Goal: Task Accomplishment & Management: Manage account settings

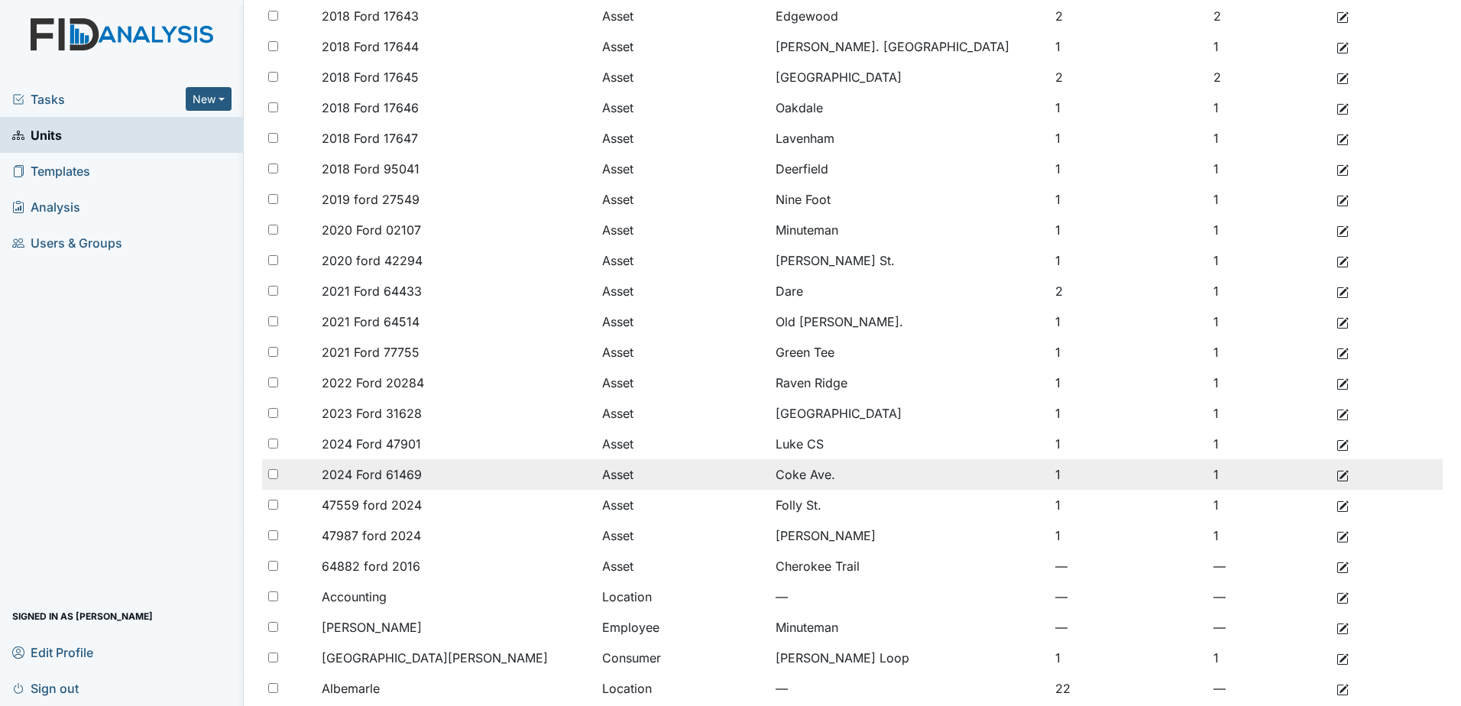
scroll to position [840, 0]
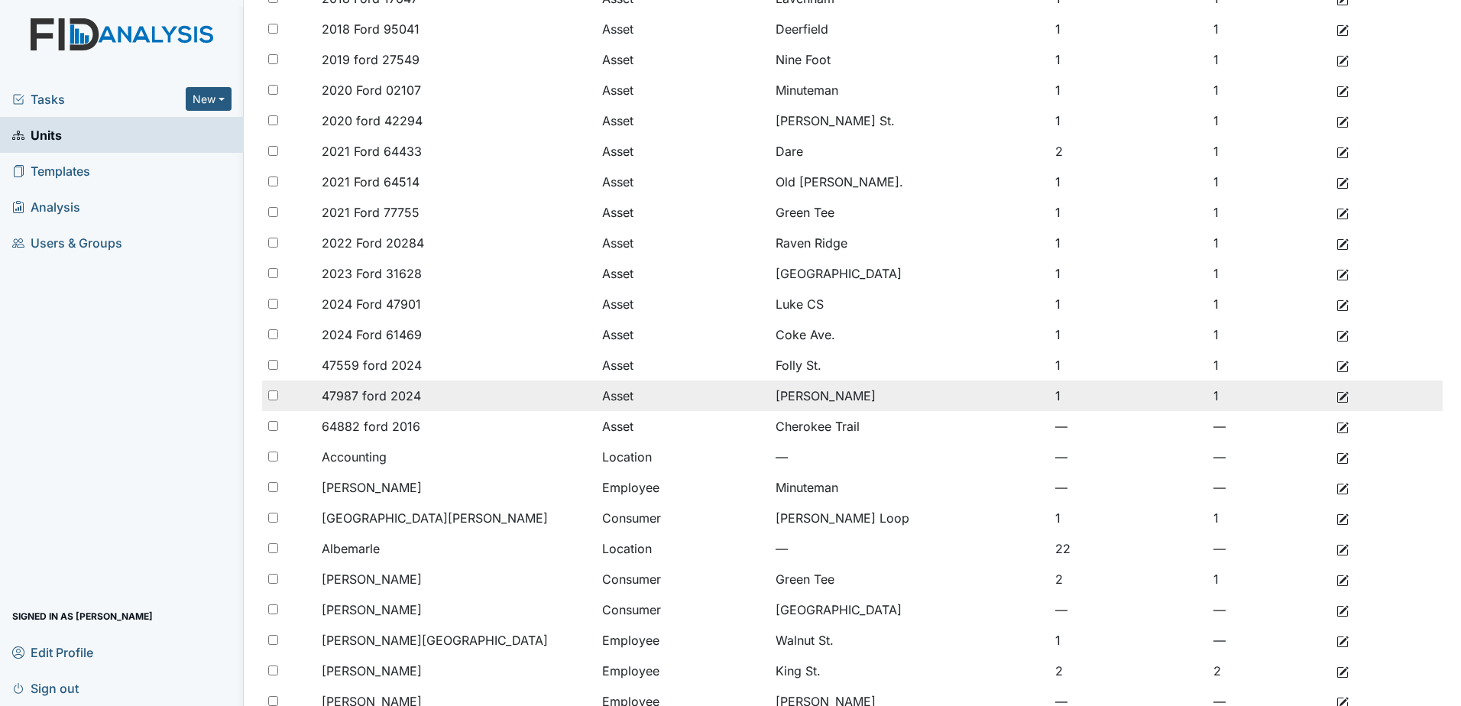
click at [1336, 397] on icon at bounding box center [1342, 397] width 12 height 12
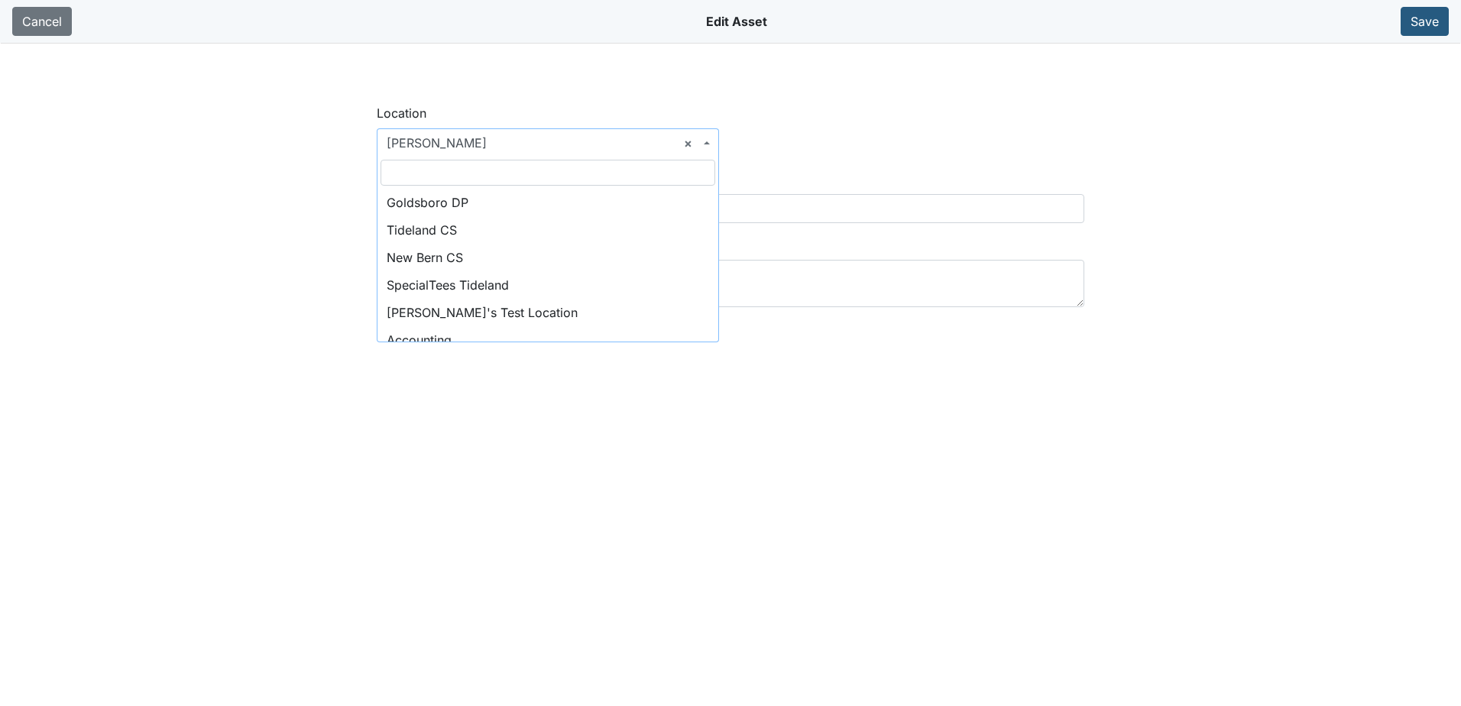
click at [563, 151] on span "× Lockwood" at bounding box center [543, 143] width 313 height 18
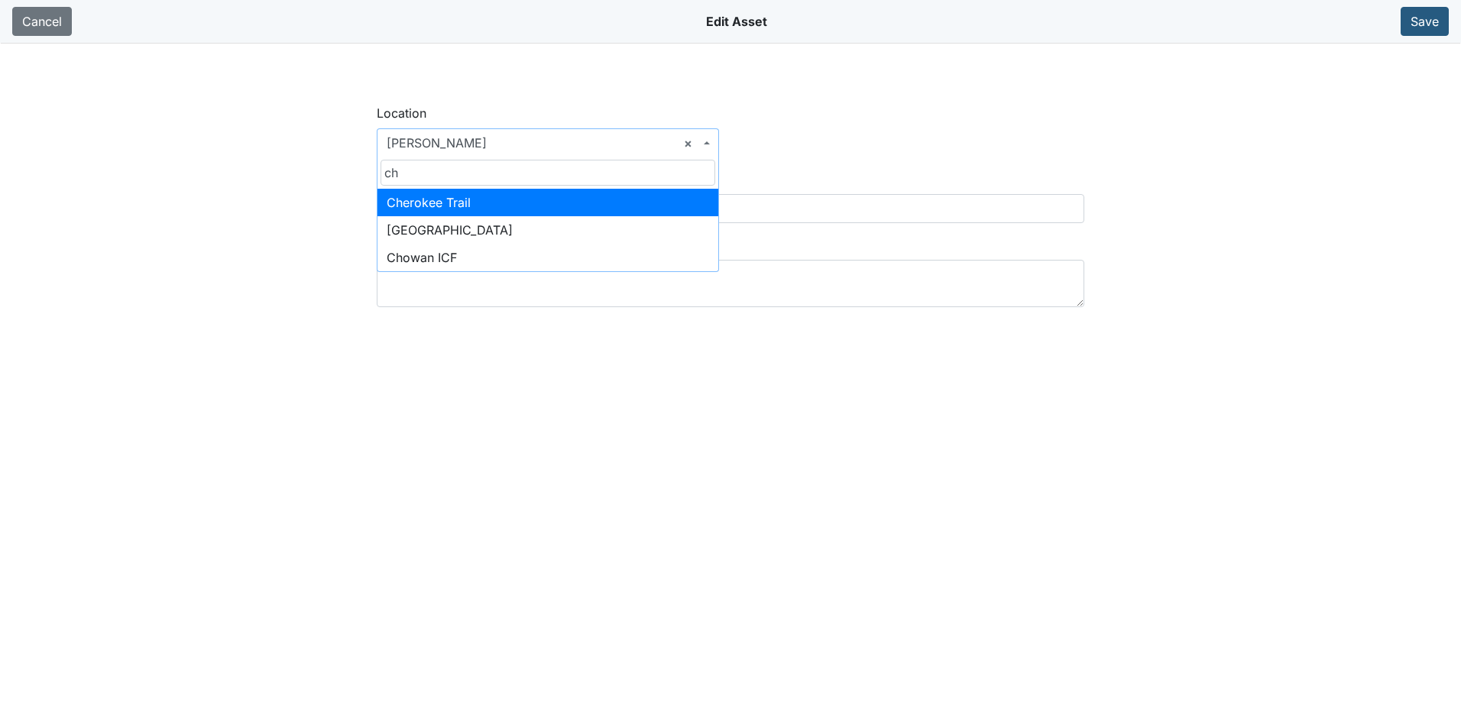
type input "ch"
select select "2ad6e659-27e5-42ce-89cc-467fc22a6fff"
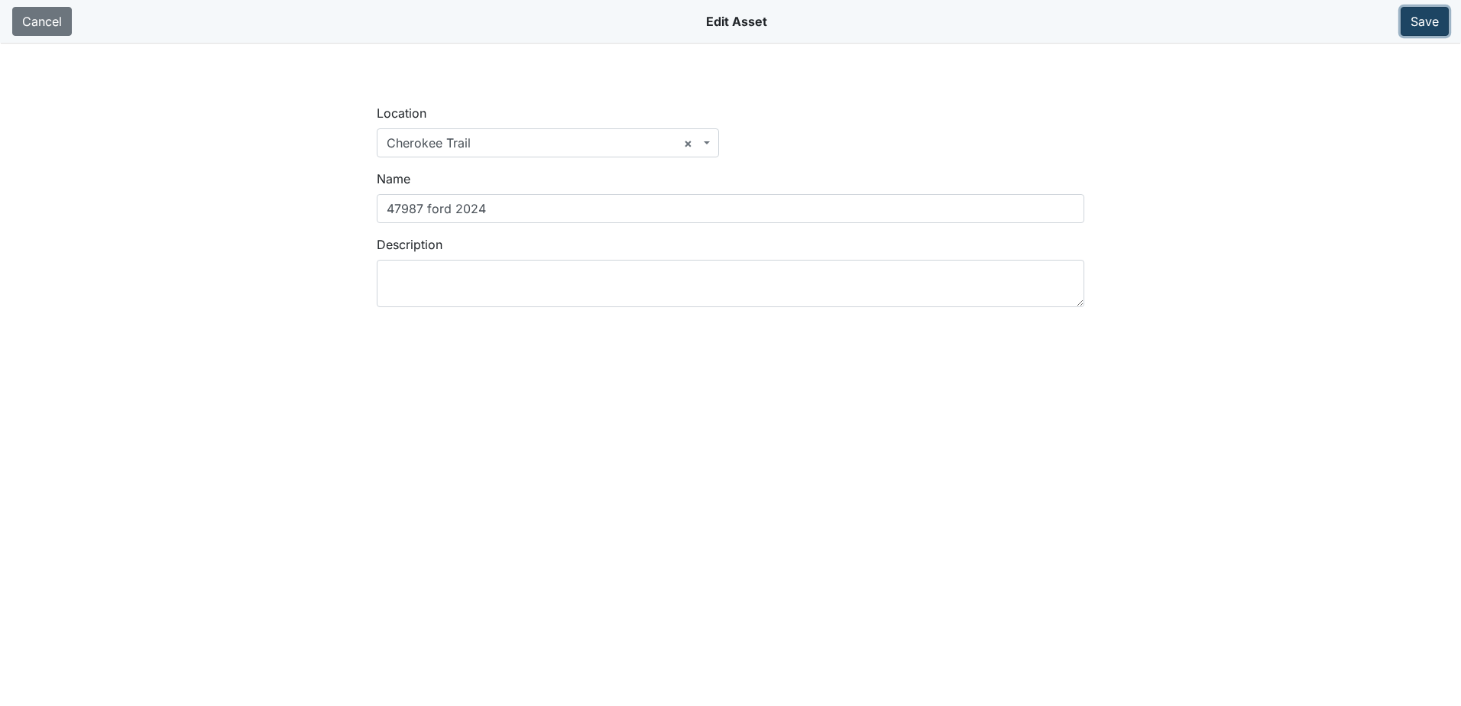
click at [1417, 21] on button "Save" at bounding box center [1424, 21] width 48 height 29
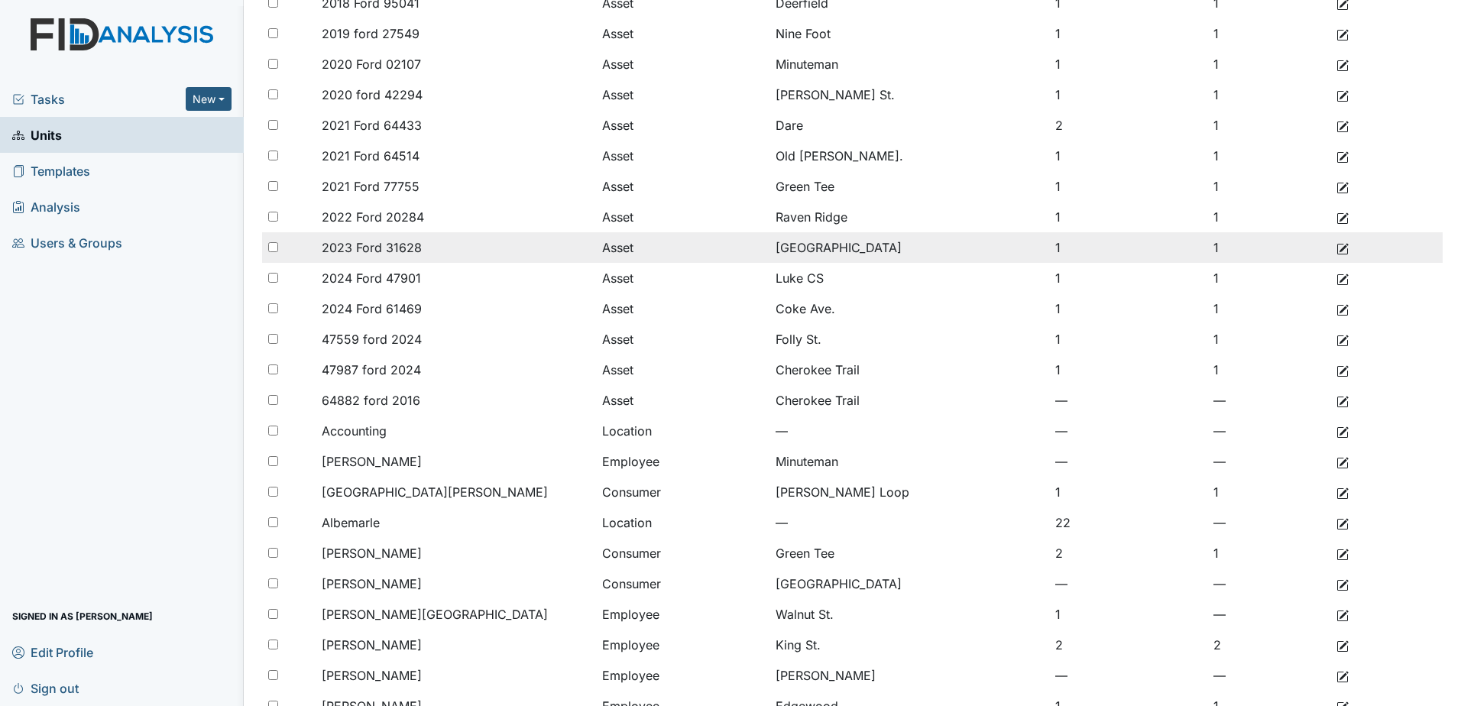
scroll to position [1059, 0]
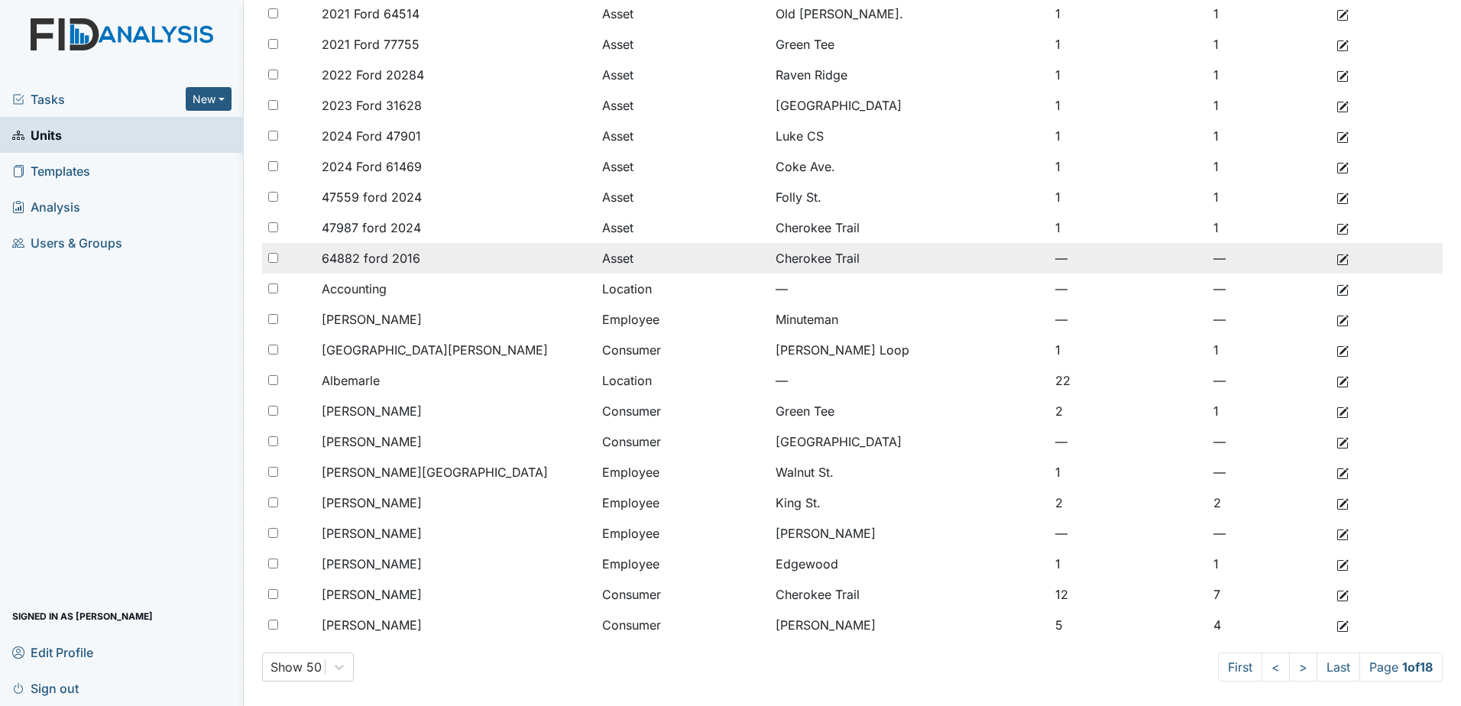
click at [1336, 257] on icon at bounding box center [1342, 260] width 12 height 12
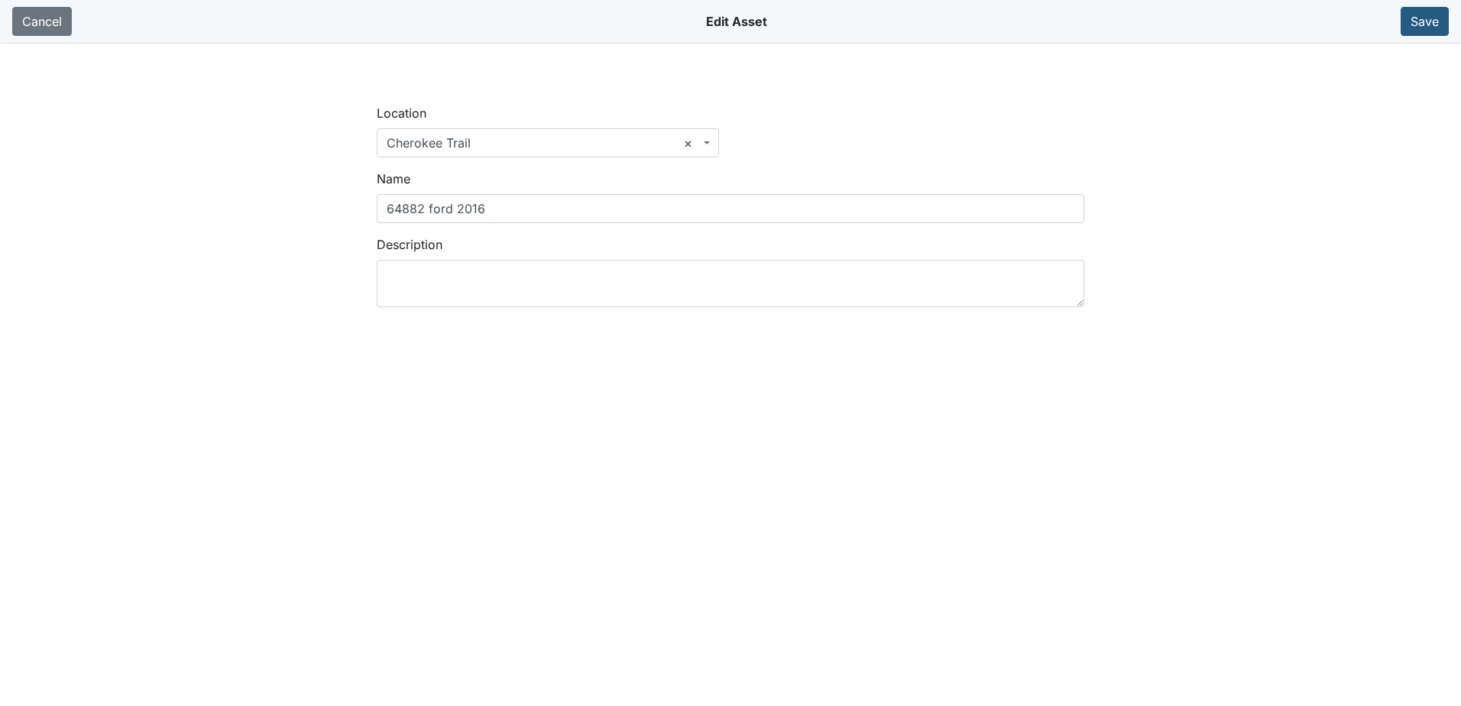
click at [573, 160] on div "Location [GEOGRAPHIC_DATA] DP [GEOGRAPHIC_DATA] CS New Bern CS SpecialTees [GEO…" at bounding box center [547, 137] width 365 height 66
click at [572, 141] on span "× Cherokee Trail" at bounding box center [543, 143] width 313 height 18
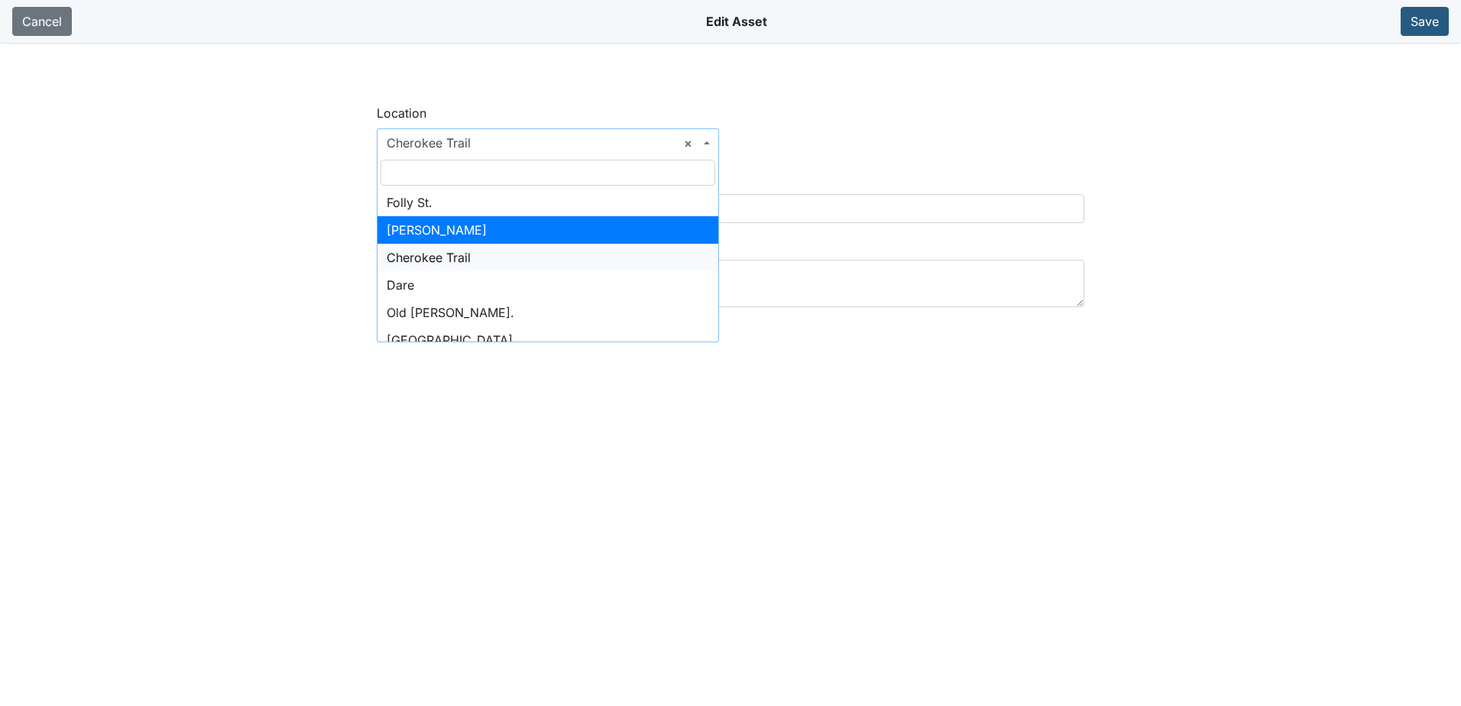
select select "b9352421-cd6a-45bf-b66f-afccbb2593d7"
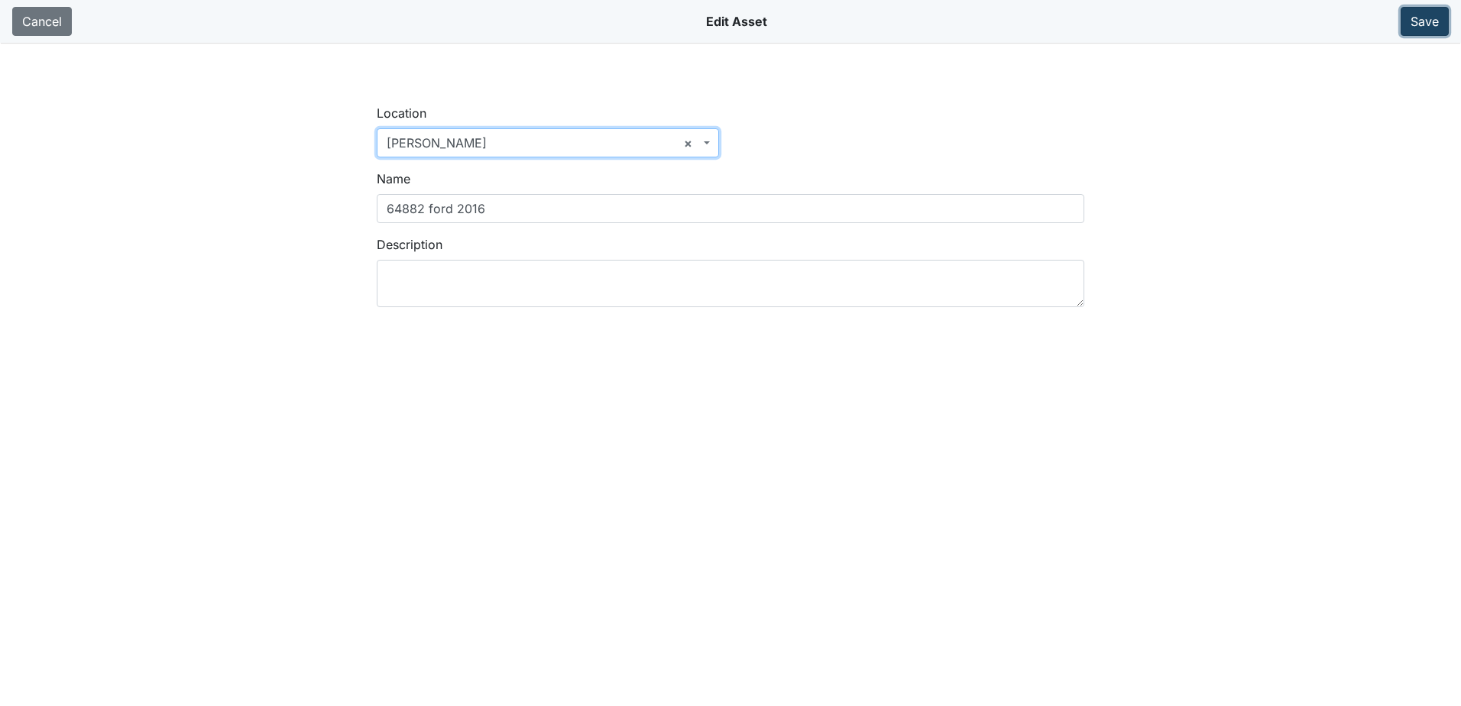
click at [1421, 28] on button "Save" at bounding box center [1424, 21] width 48 height 29
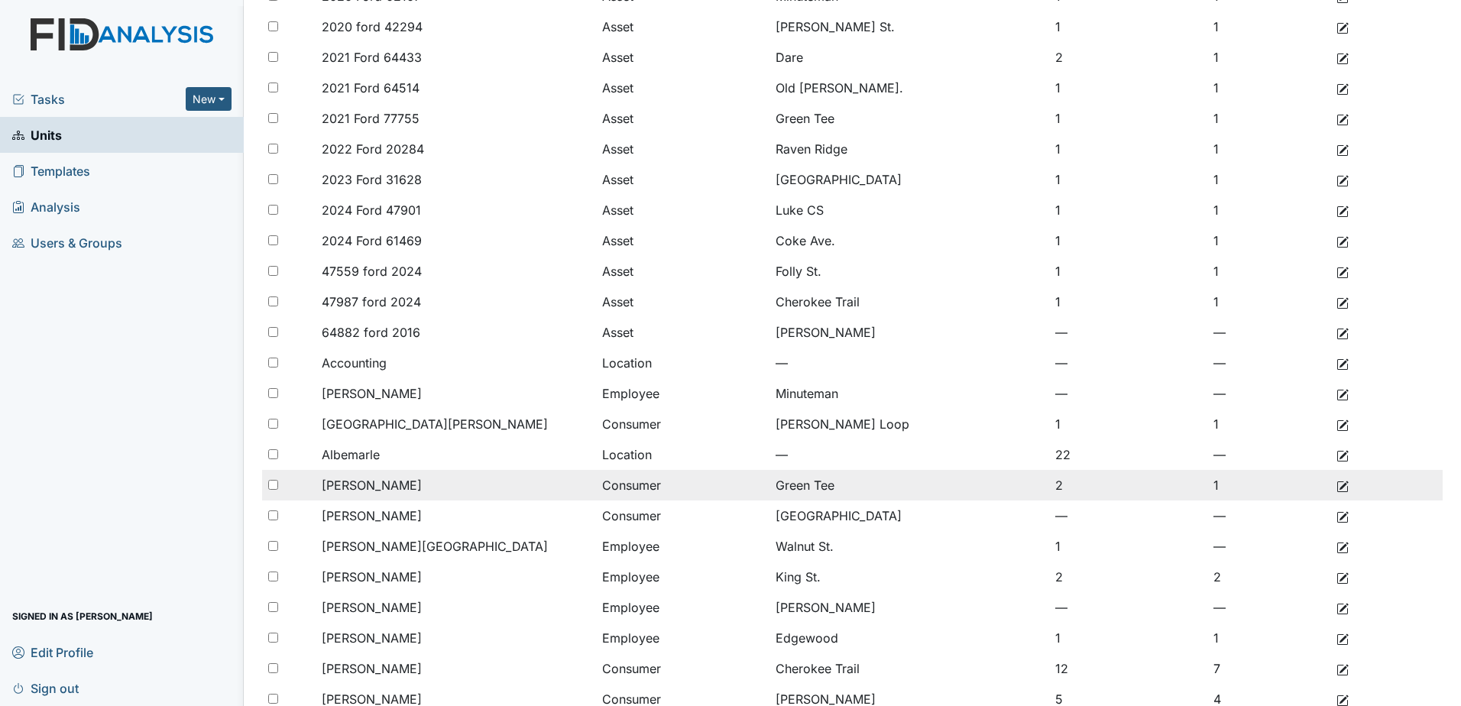
scroll to position [1059, 0]
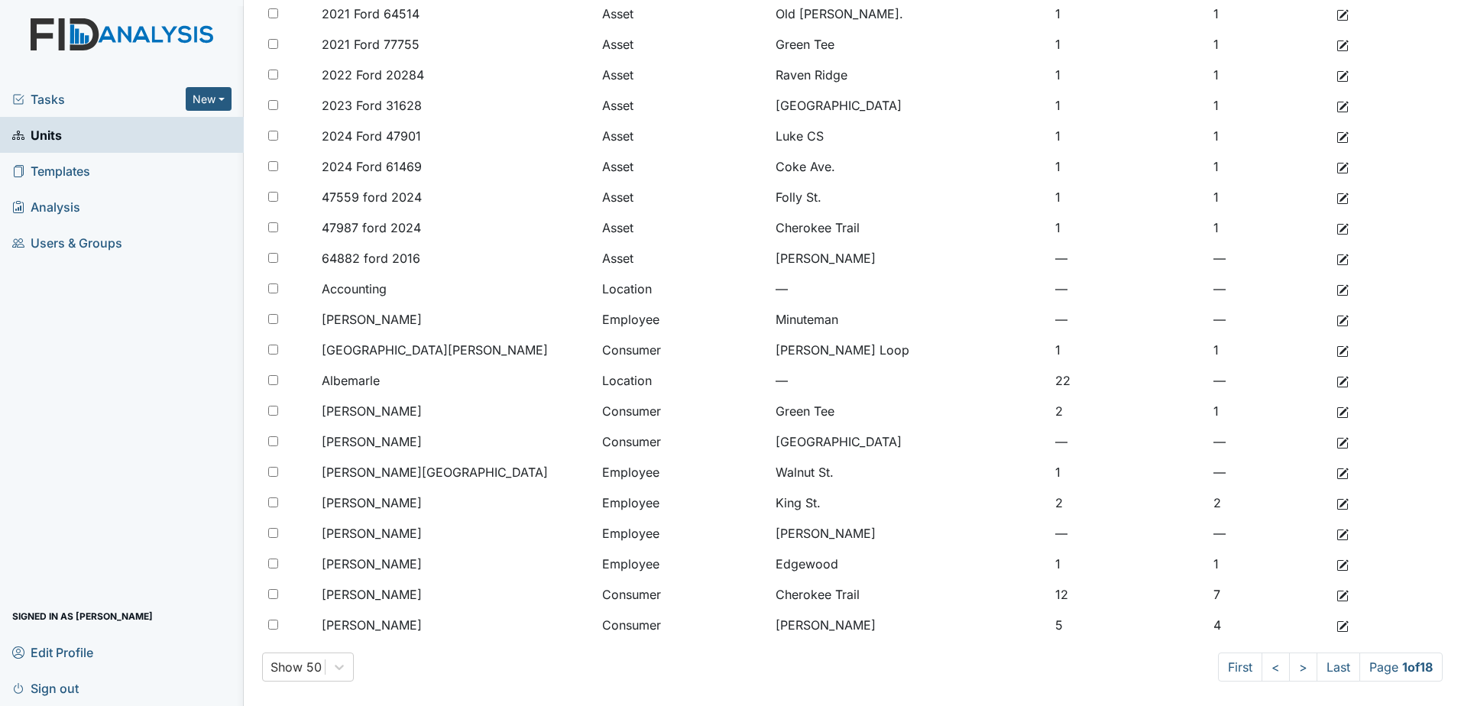
click at [69, 103] on span "Tasks" at bounding box center [98, 99] width 173 height 18
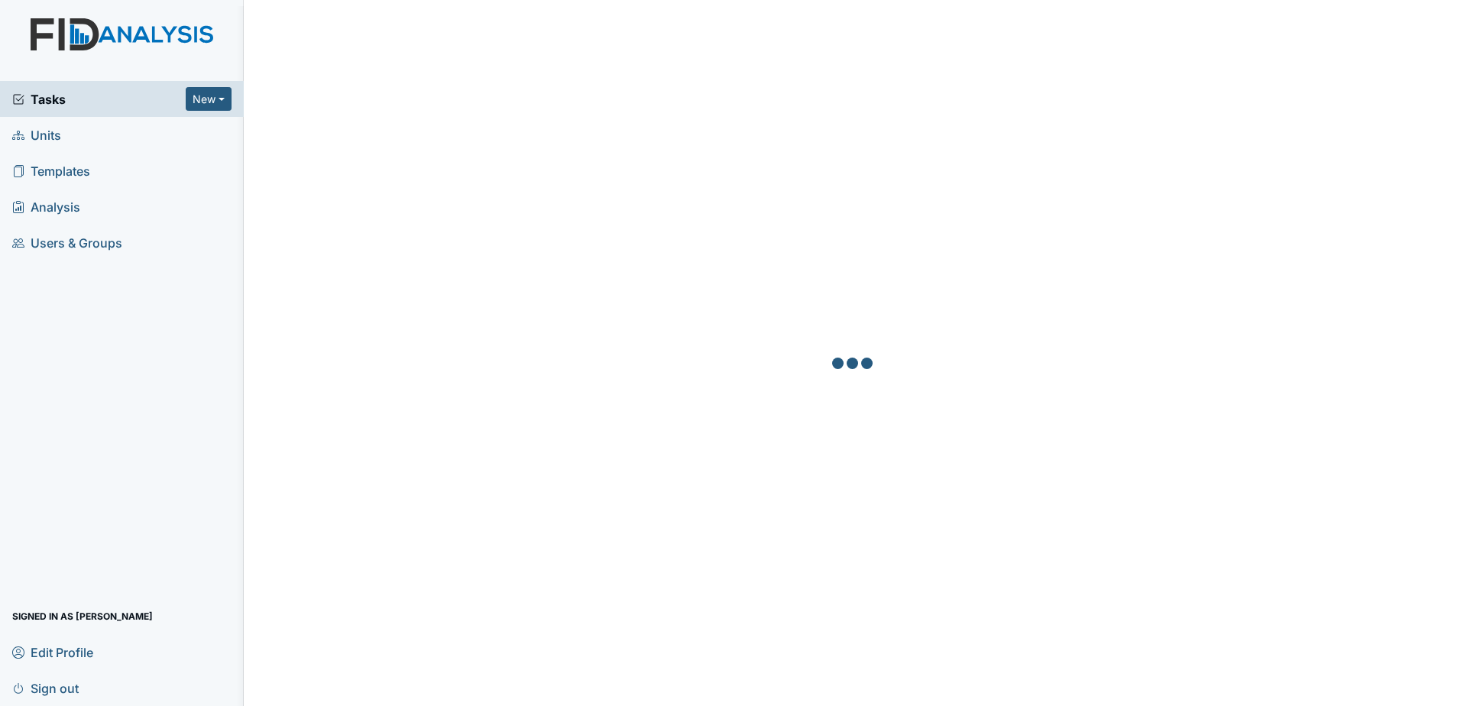
click at [129, 96] on span "Tasks" at bounding box center [98, 99] width 173 height 18
click at [142, 96] on span "Tasks" at bounding box center [98, 99] width 173 height 18
click at [82, 128] on link "Units" at bounding box center [122, 135] width 244 height 36
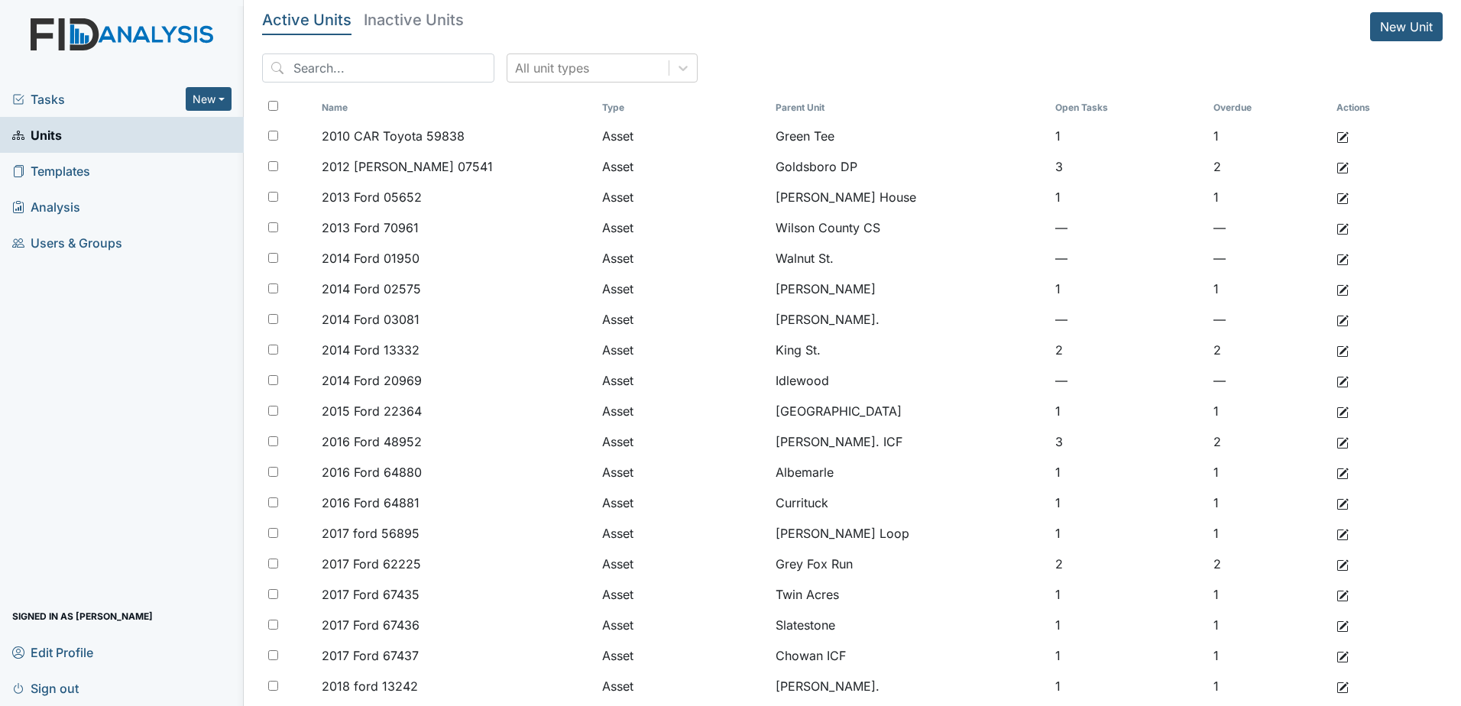
click at [102, 92] on span "Tasks" at bounding box center [98, 99] width 173 height 18
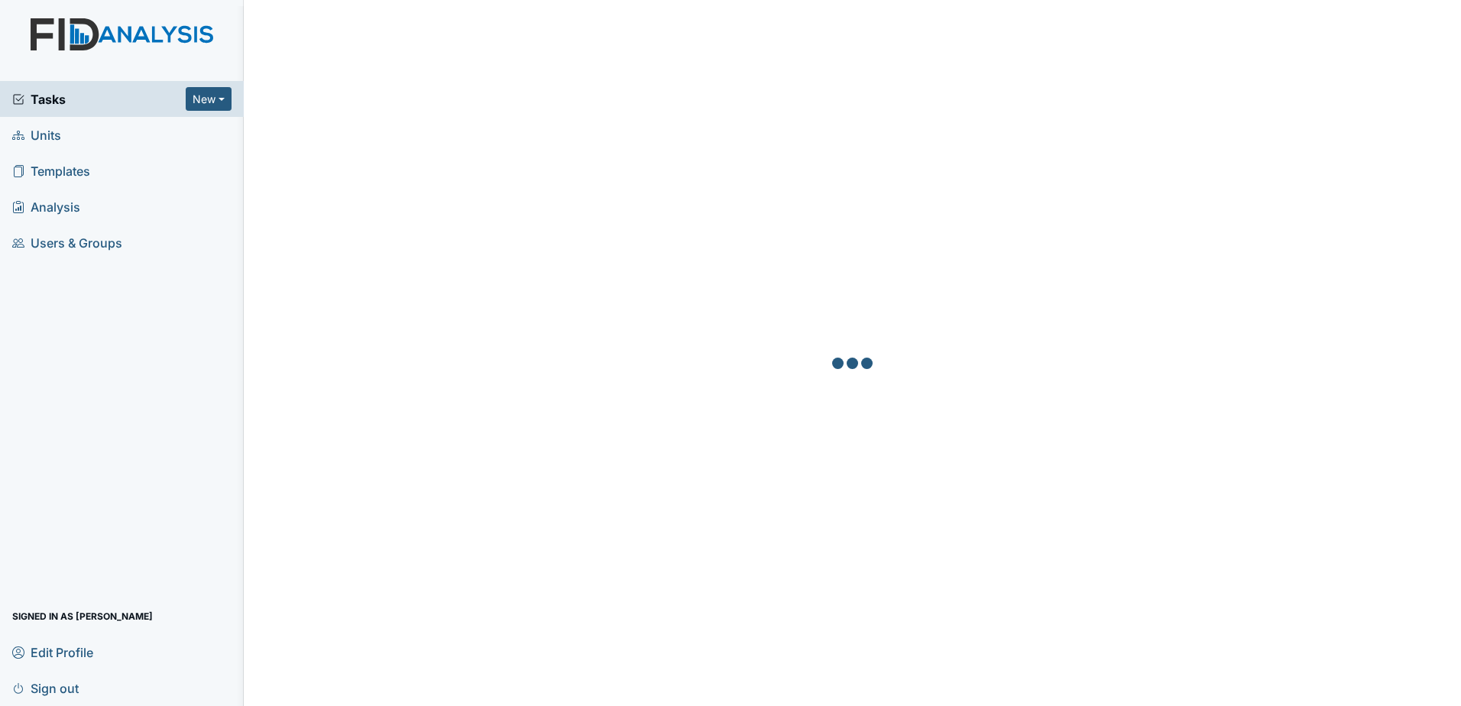
drag, startPoint x: 814, startPoint y: 426, endPoint x: 771, endPoint y: 302, distance: 131.0
click at [740, 353] on div at bounding box center [852, 365] width 1180 height 706
click at [160, 98] on span "Tasks" at bounding box center [98, 99] width 173 height 18
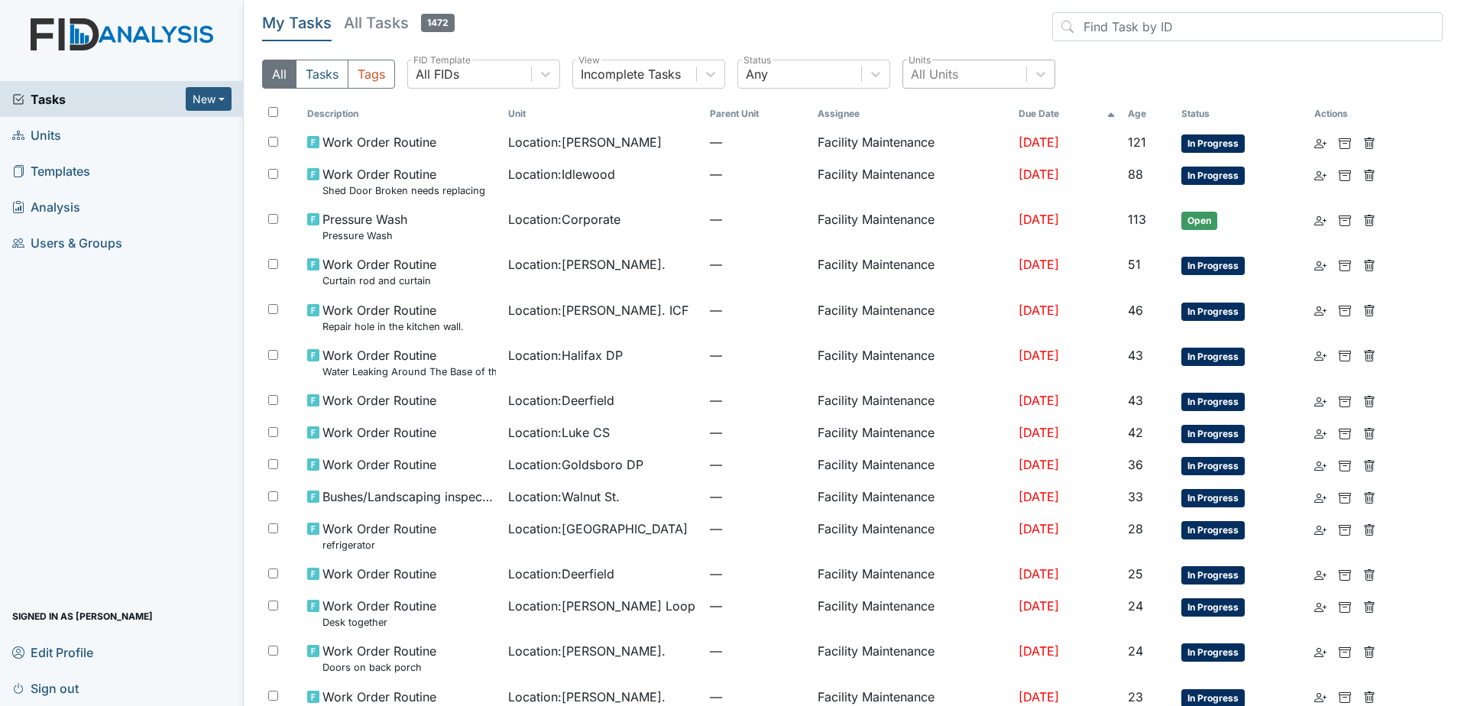
click at [938, 69] on div "All Units" at bounding box center [934, 74] width 47 height 18
type input "oakd"
click at [966, 118] on div "Oakdale" at bounding box center [978, 113] width 153 height 31
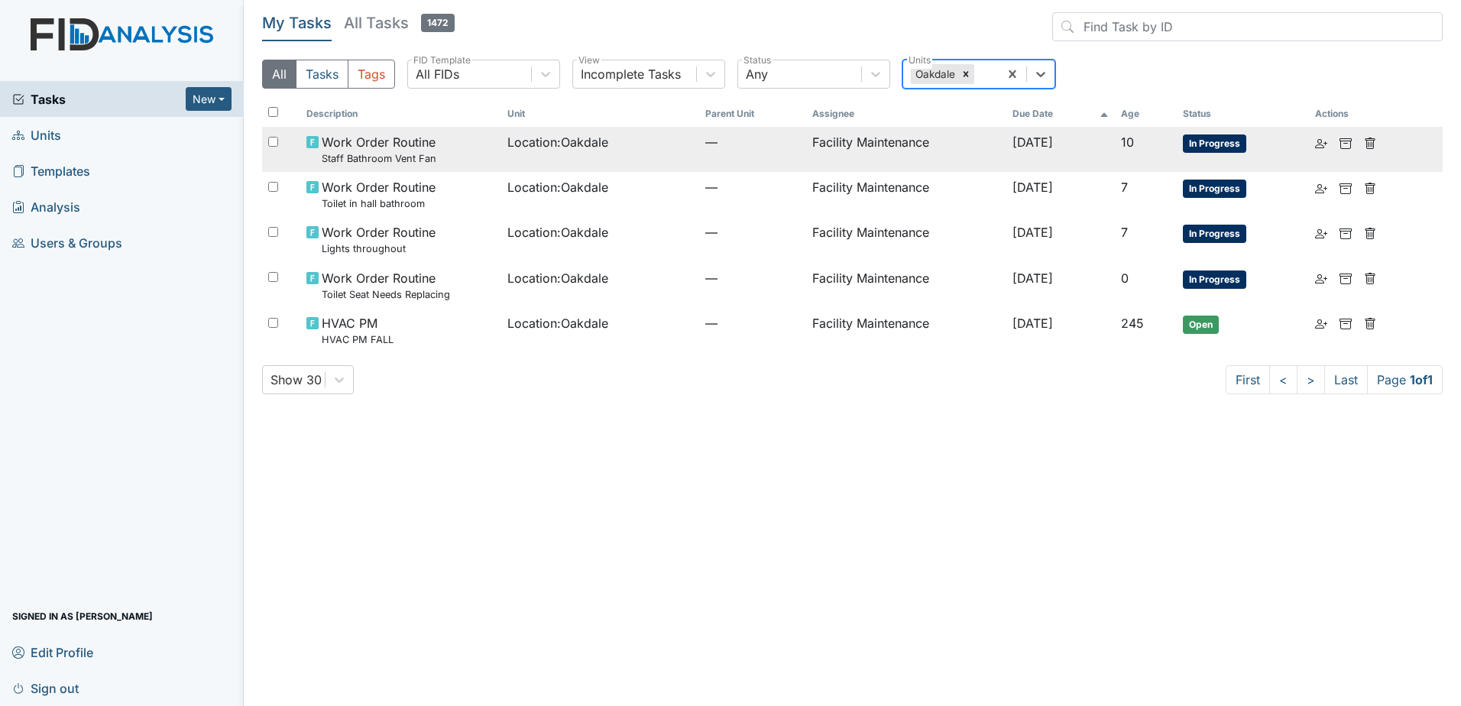
click at [628, 155] on td "Location : Oakdale" at bounding box center [600, 149] width 198 height 45
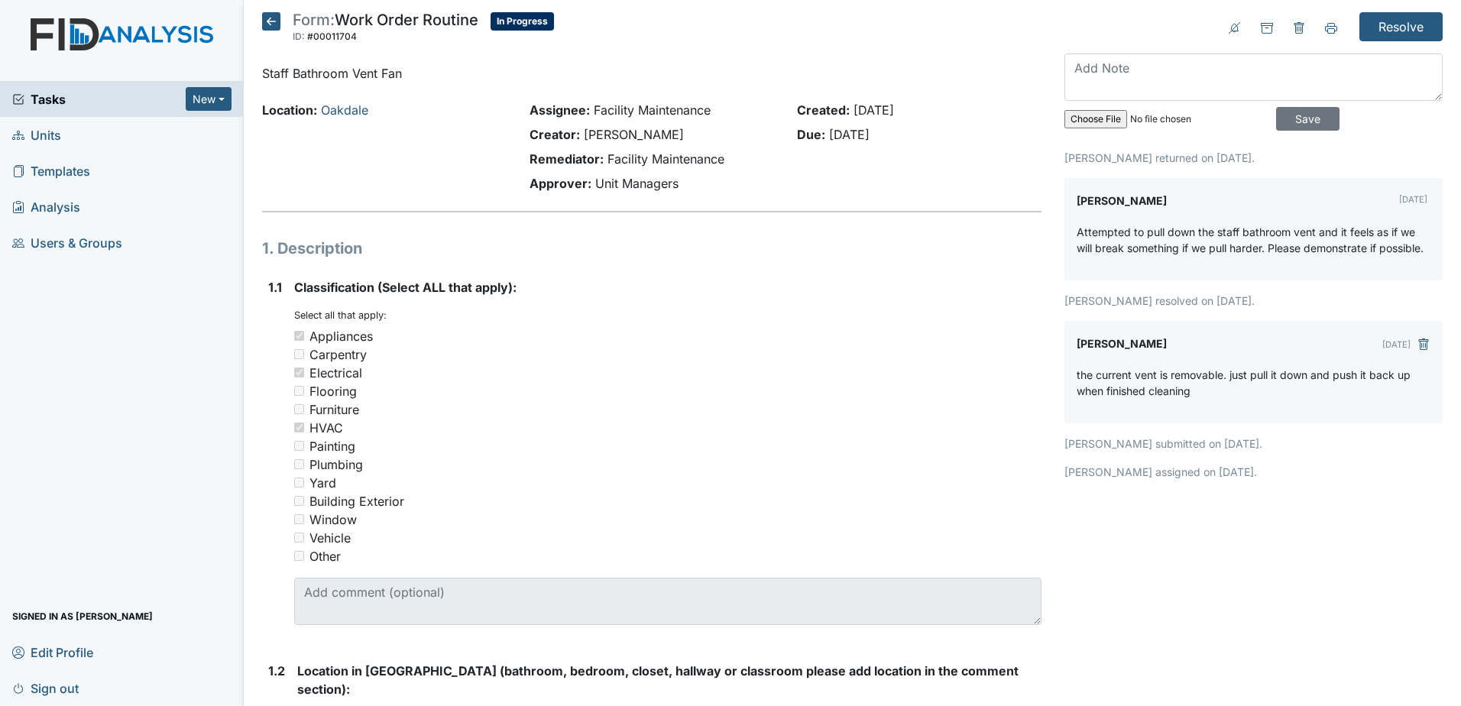
click at [284, 32] on h5 "Form: Work Order Routine ID: #00011704 In Progress Autosaving..." at bounding box center [408, 29] width 292 height 34
click at [277, 20] on icon at bounding box center [271, 21] width 18 height 18
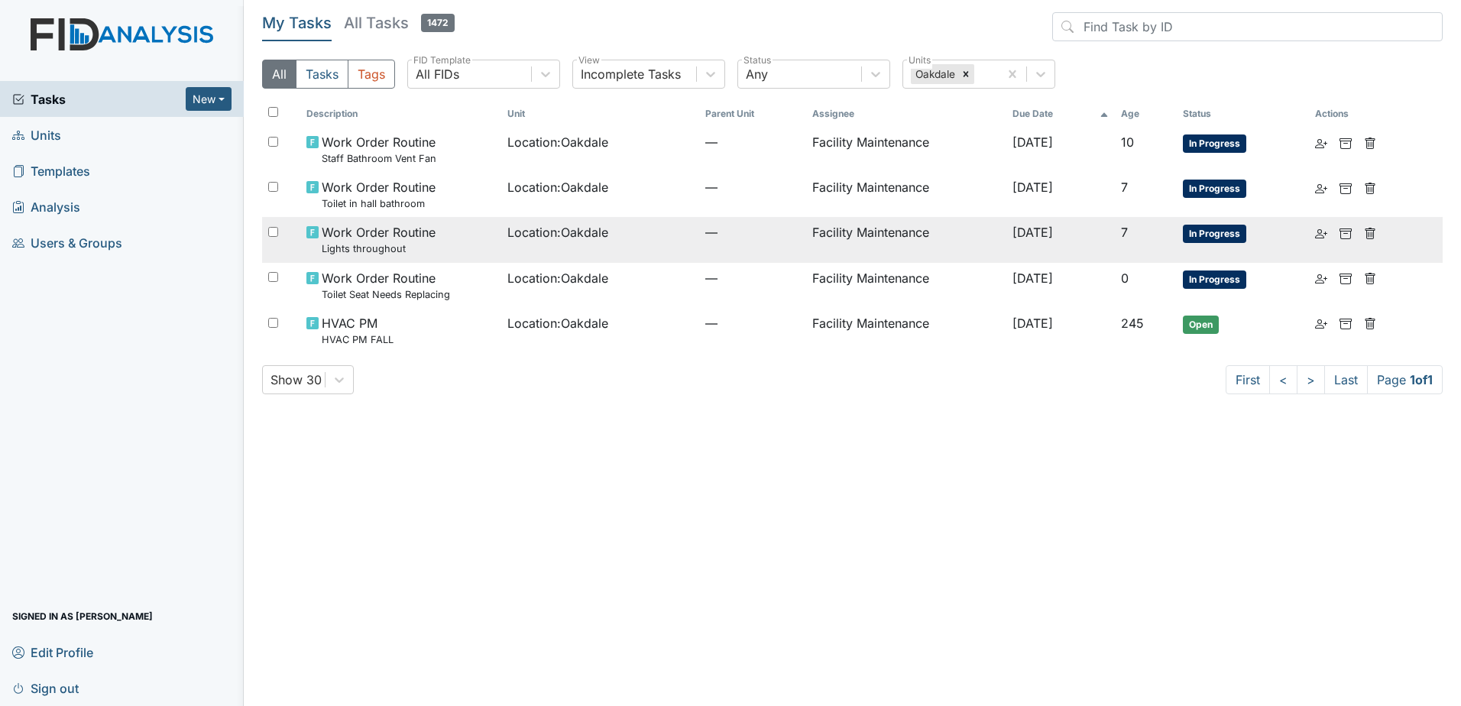
click at [541, 248] on td "Location : Oakdale" at bounding box center [600, 239] width 198 height 45
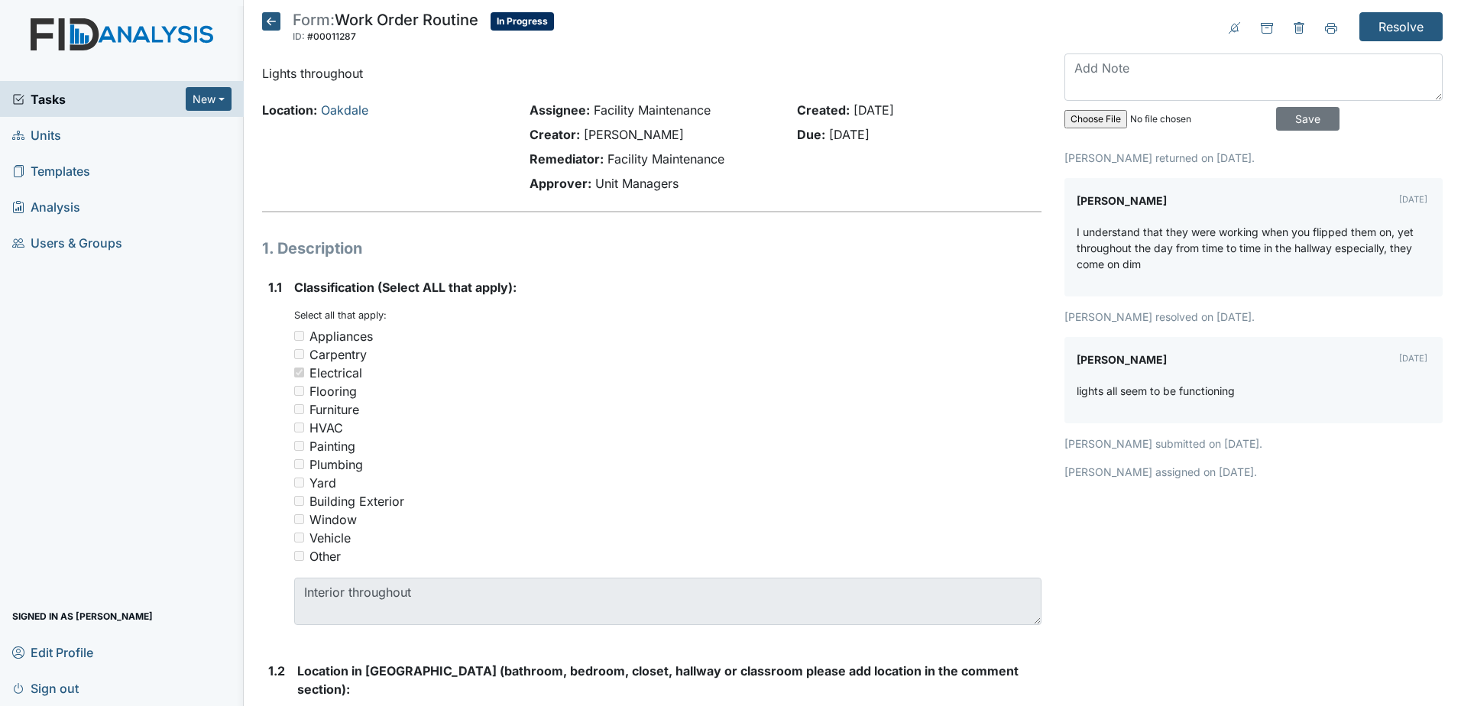
click at [277, 24] on icon at bounding box center [271, 21] width 18 height 18
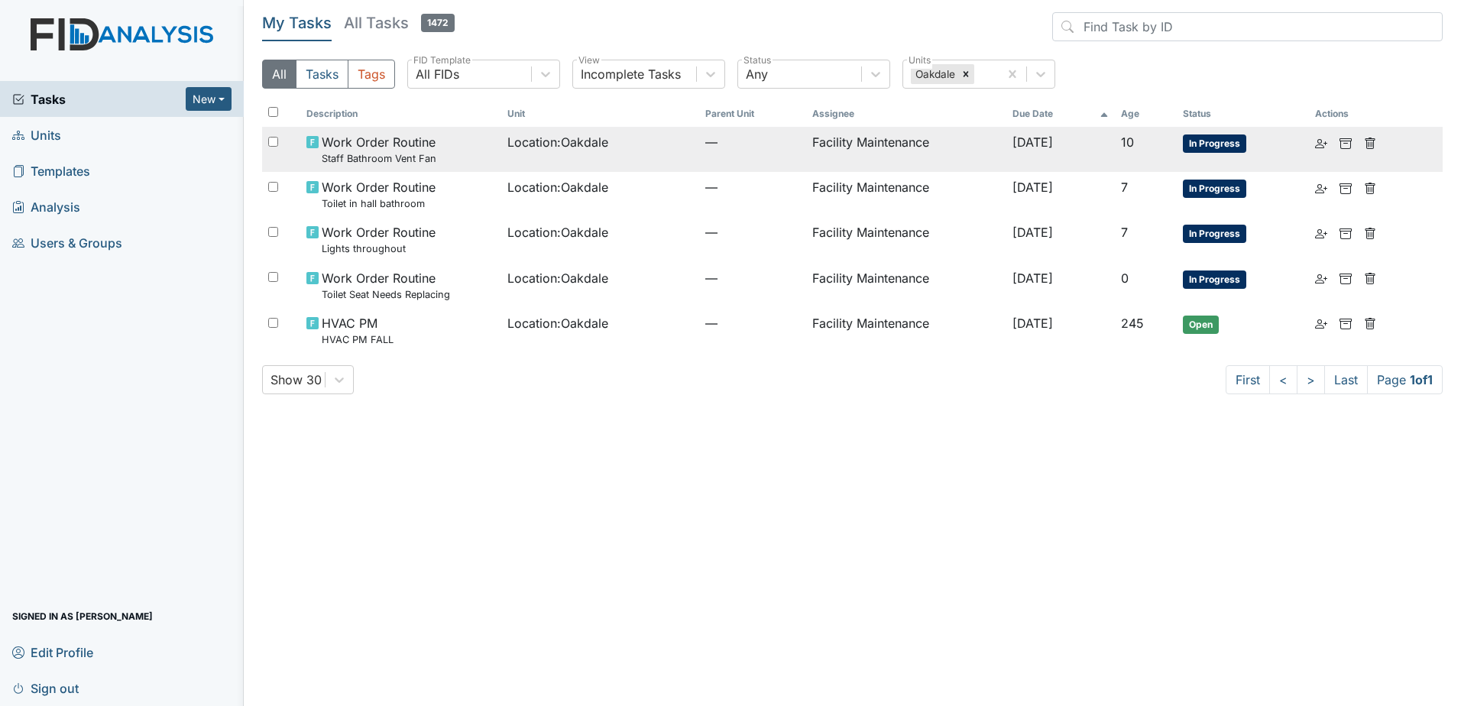
click at [641, 167] on td "Location : [GEOGRAPHIC_DATA]" at bounding box center [600, 149] width 198 height 45
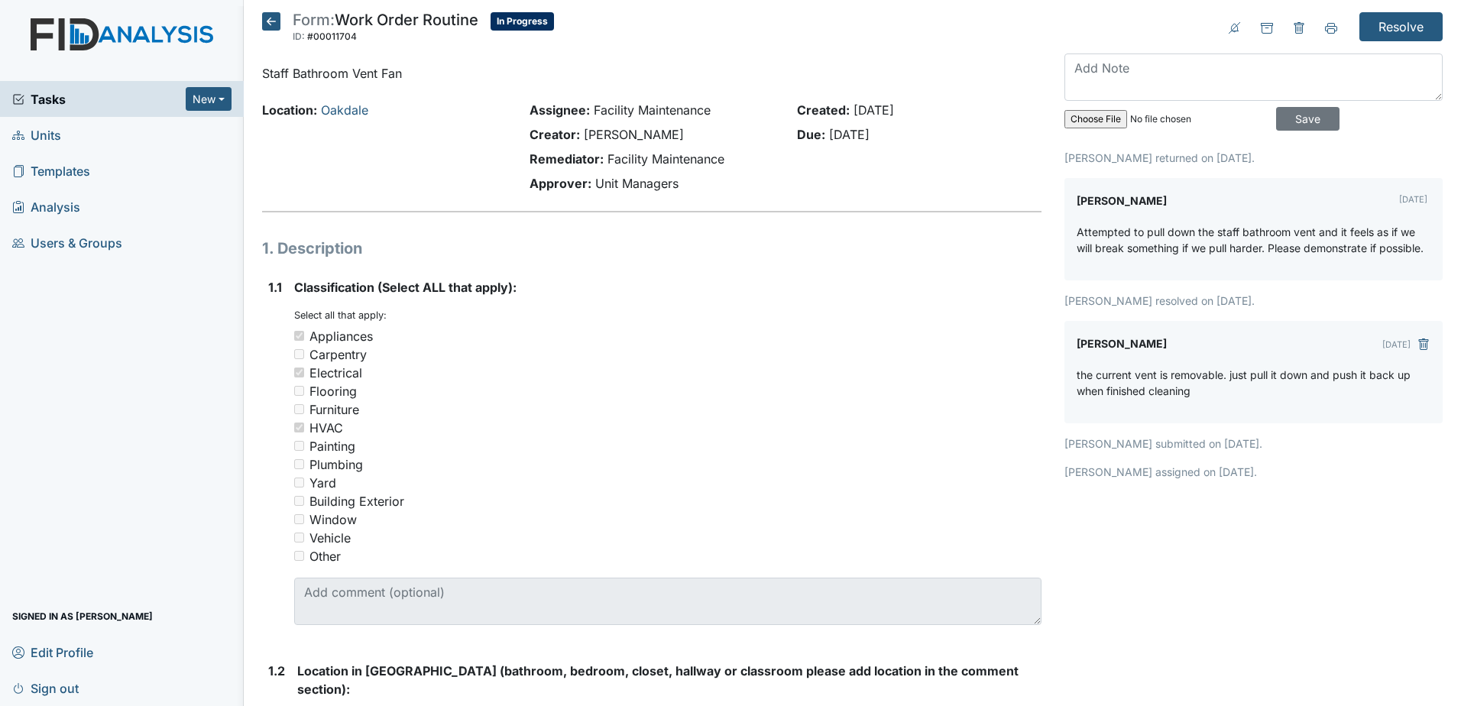
click at [271, 21] on icon at bounding box center [271, 21] width 18 height 18
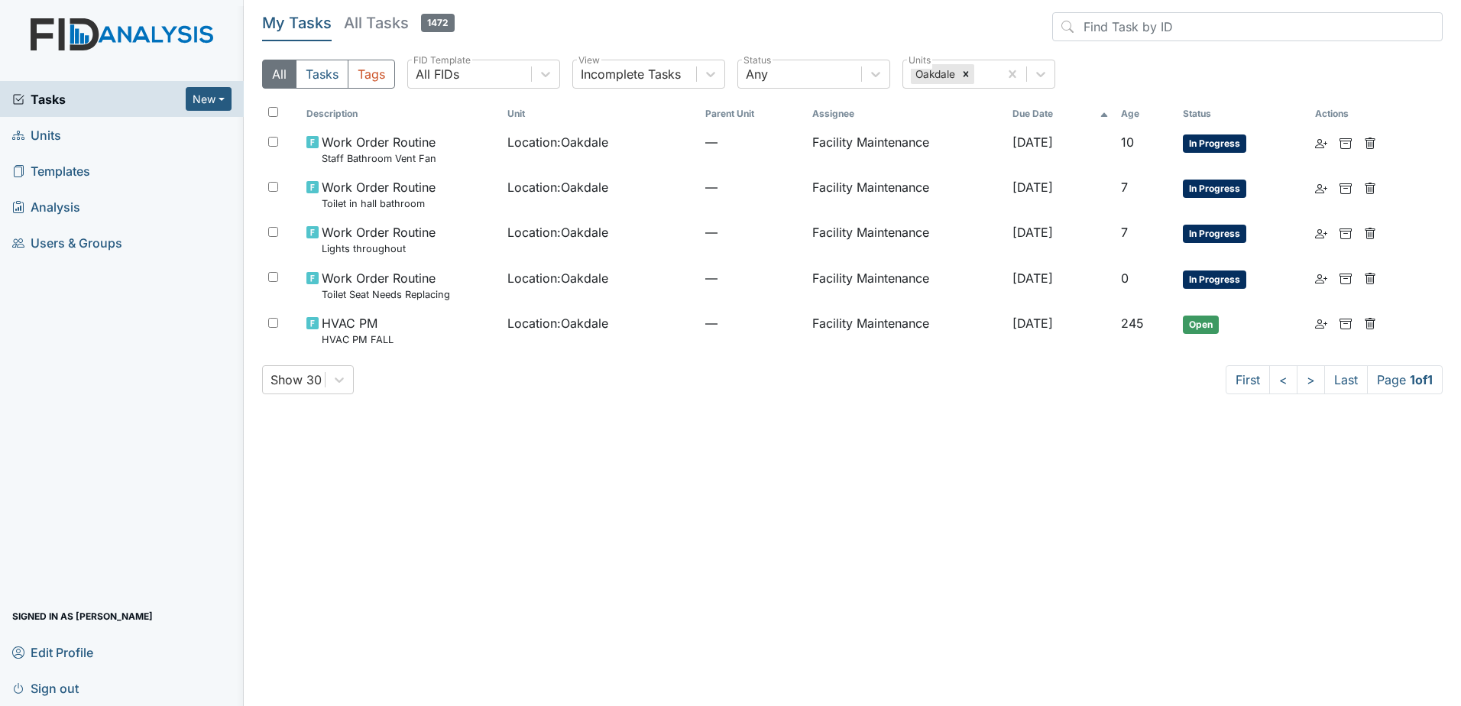
click at [379, 18] on h5 "All Tasks 1472" at bounding box center [399, 22] width 111 height 21
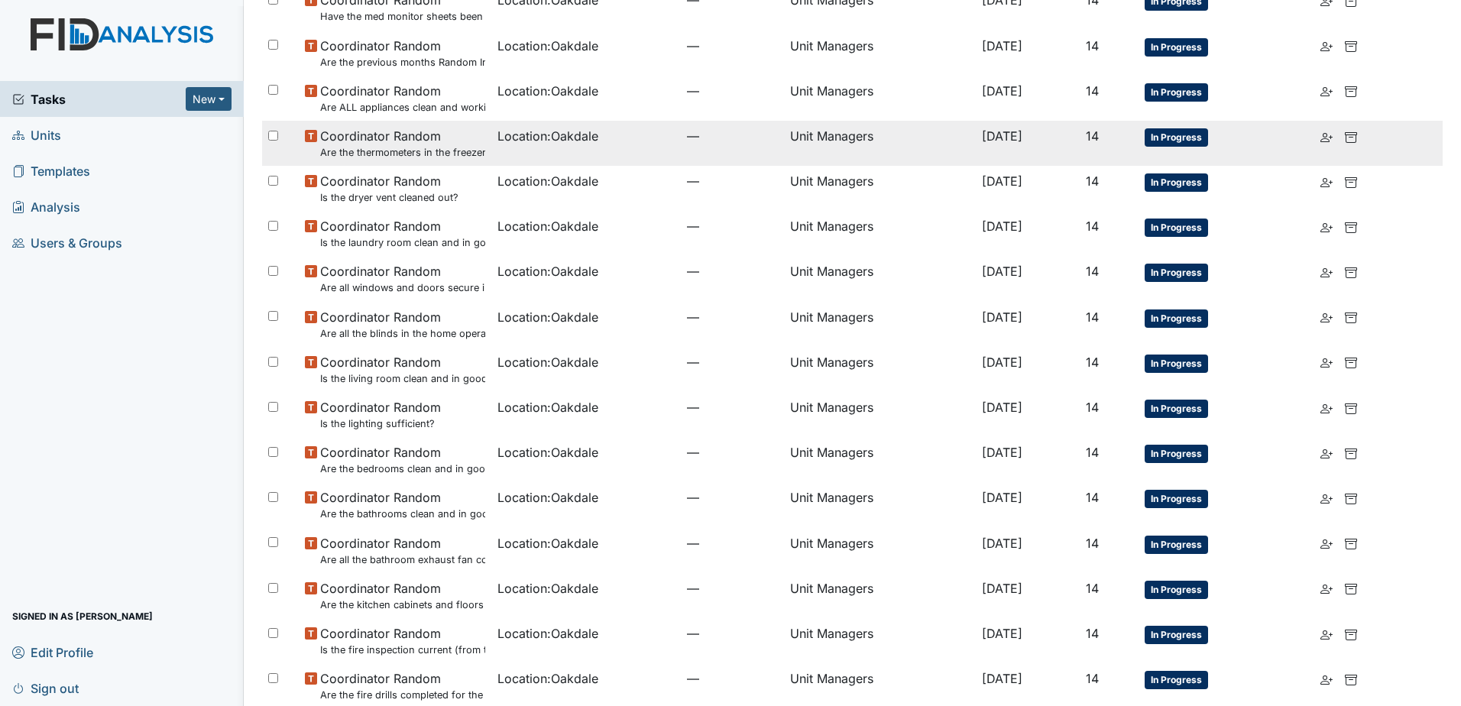
scroll to position [830, 0]
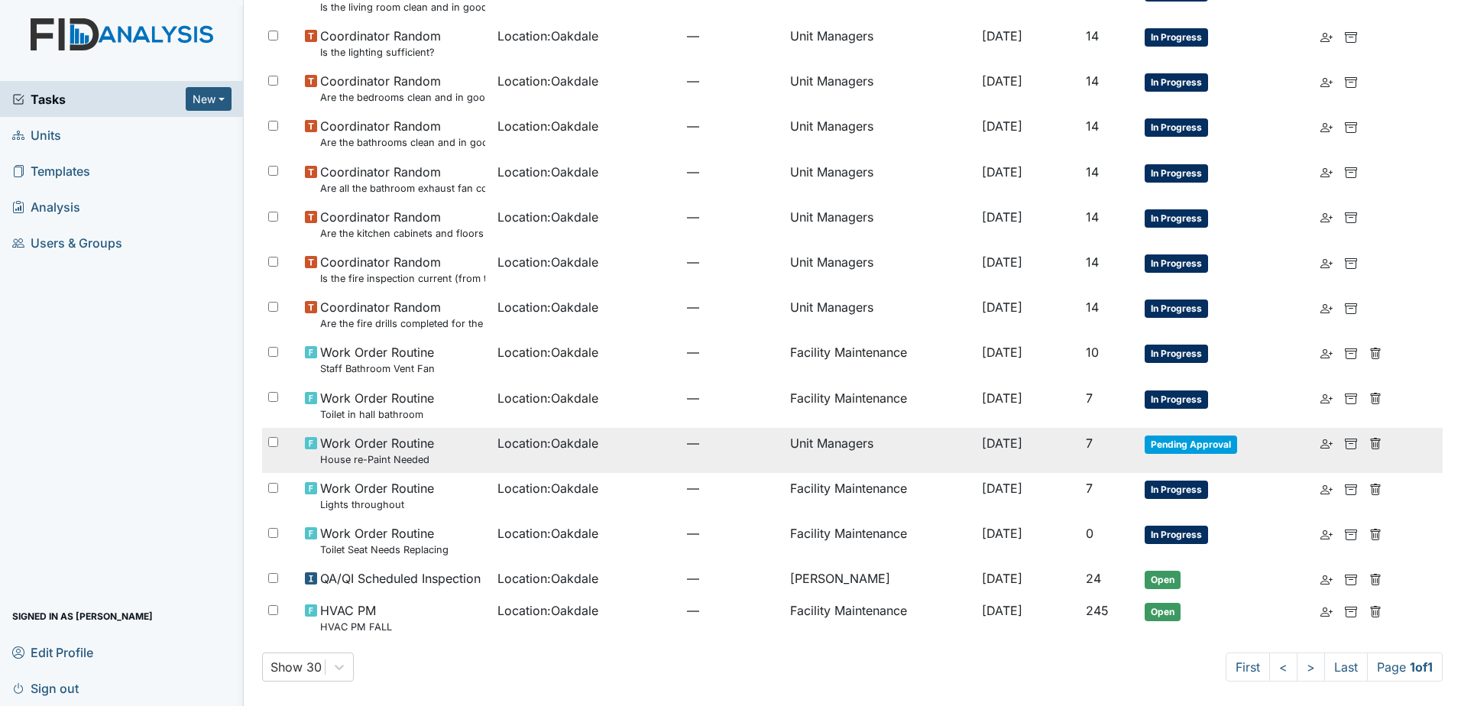
click at [623, 452] on td "Location : [GEOGRAPHIC_DATA]" at bounding box center [585, 450] width 189 height 45
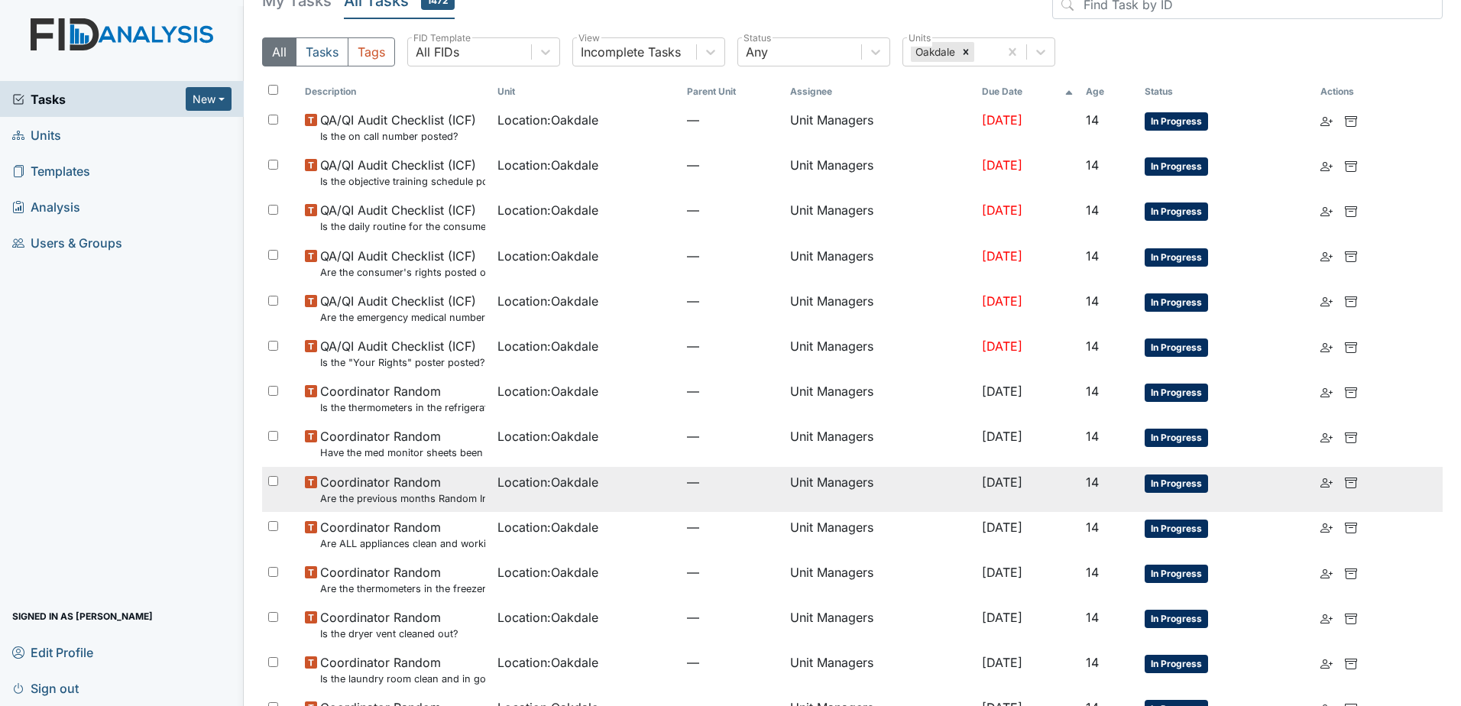
scroll to position [0, 0]
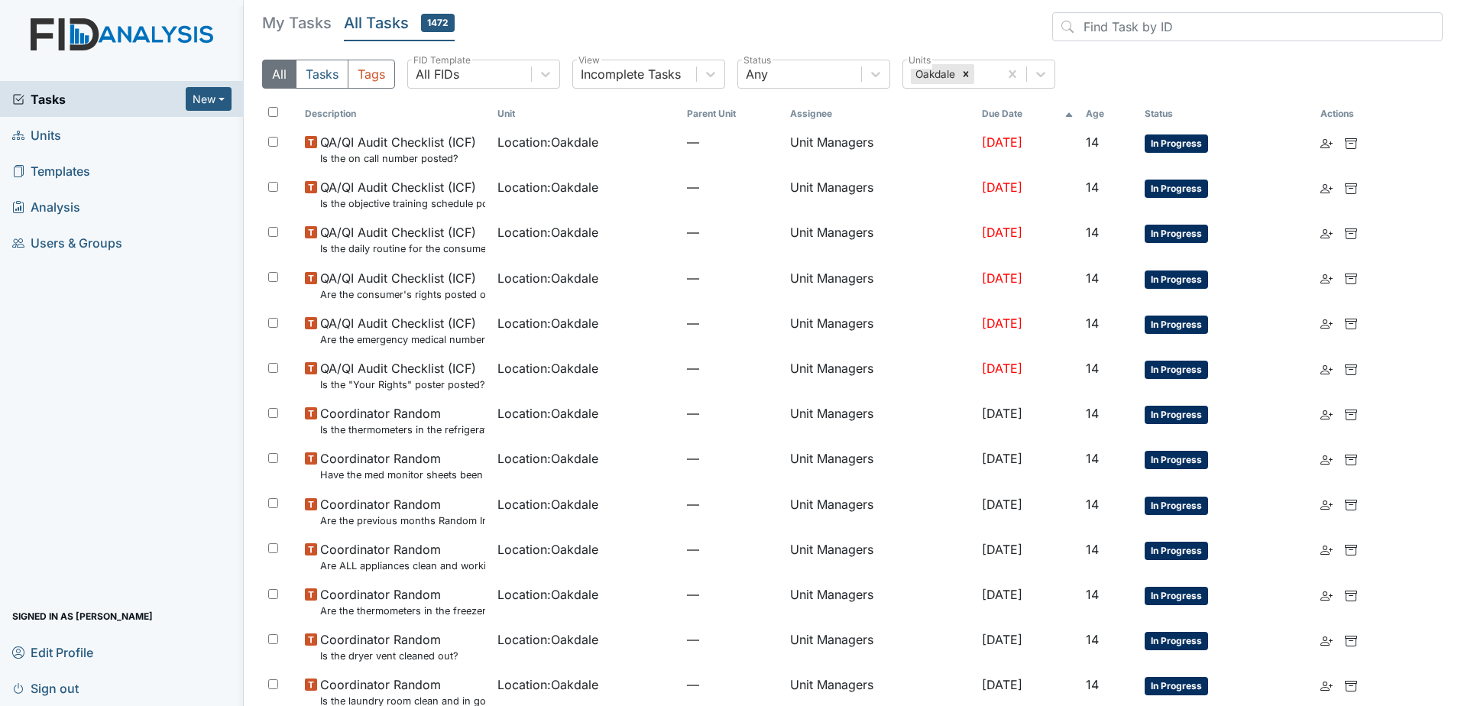
click at [141, 132] on link "Units" at bounding box center [122, 135] width 244 height 36
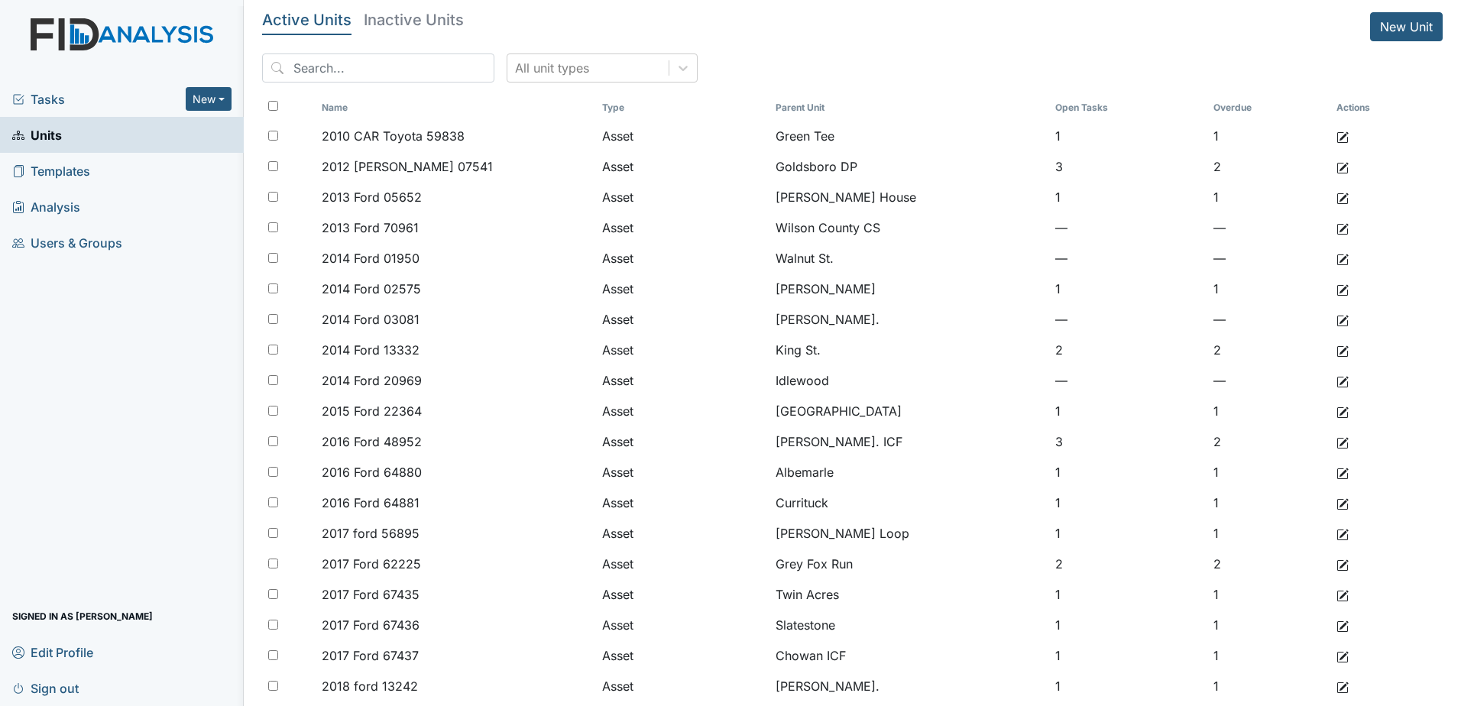
click at [141, 99] on span "Tasks" at bounding box center [98, 99] width 173 height 18
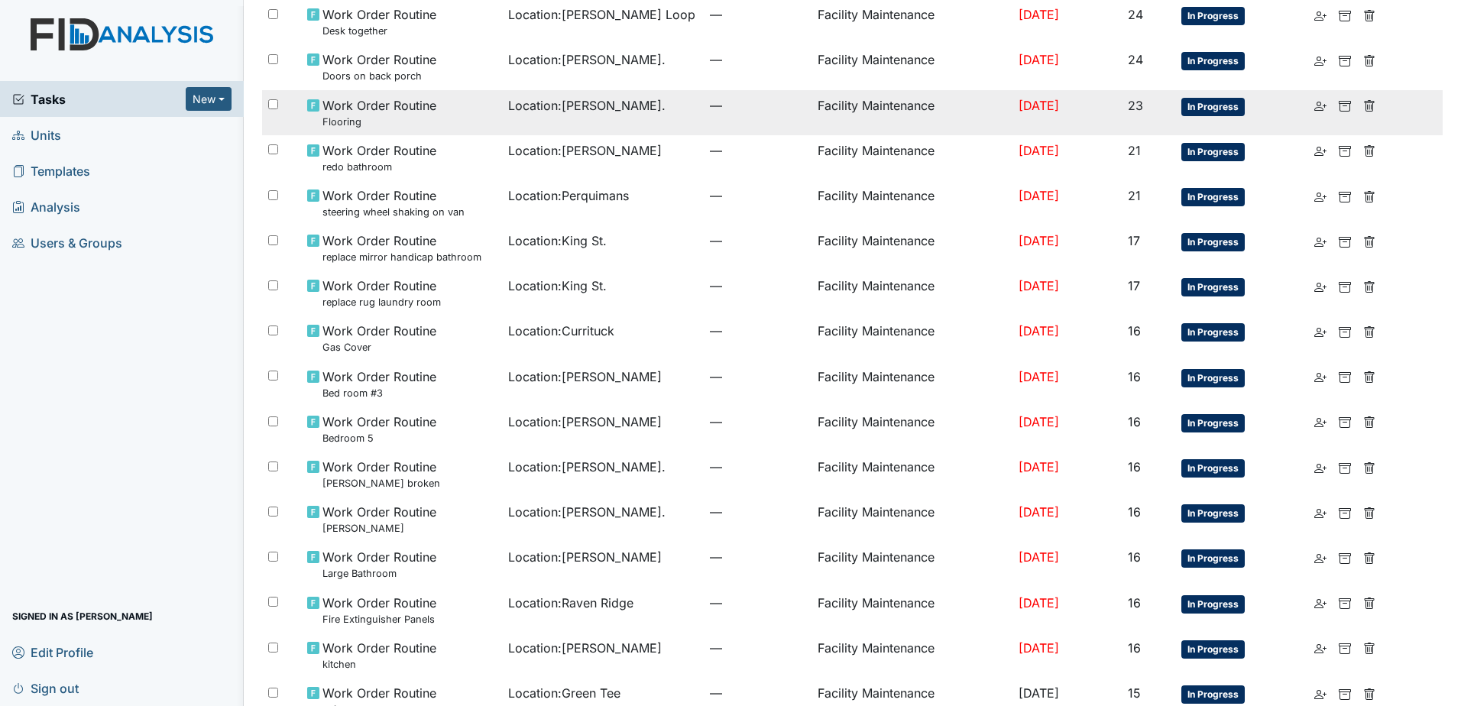
scroll to position [765, 0]
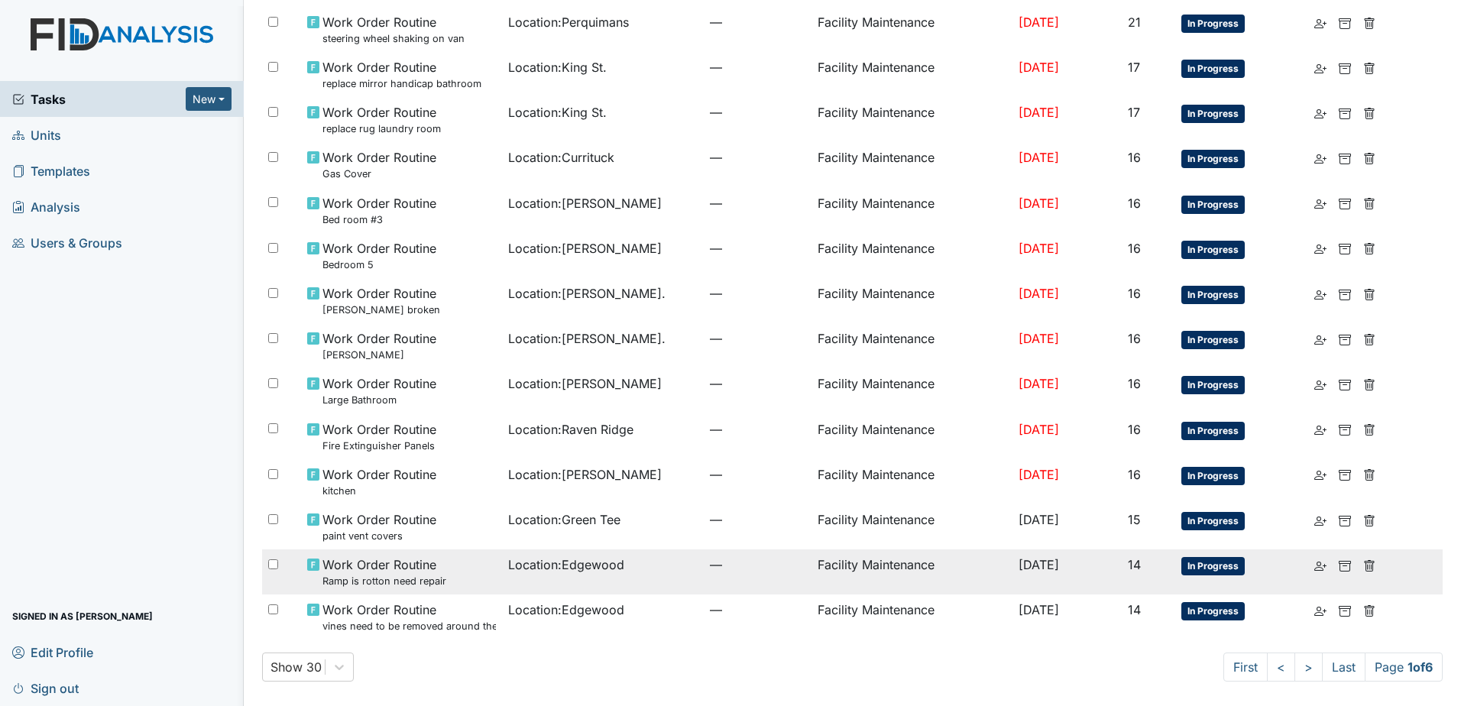
drag, startPoint x: 534, startPoint y: 510, endPoint x: 511, endPoint y: 588, distance: 81.2
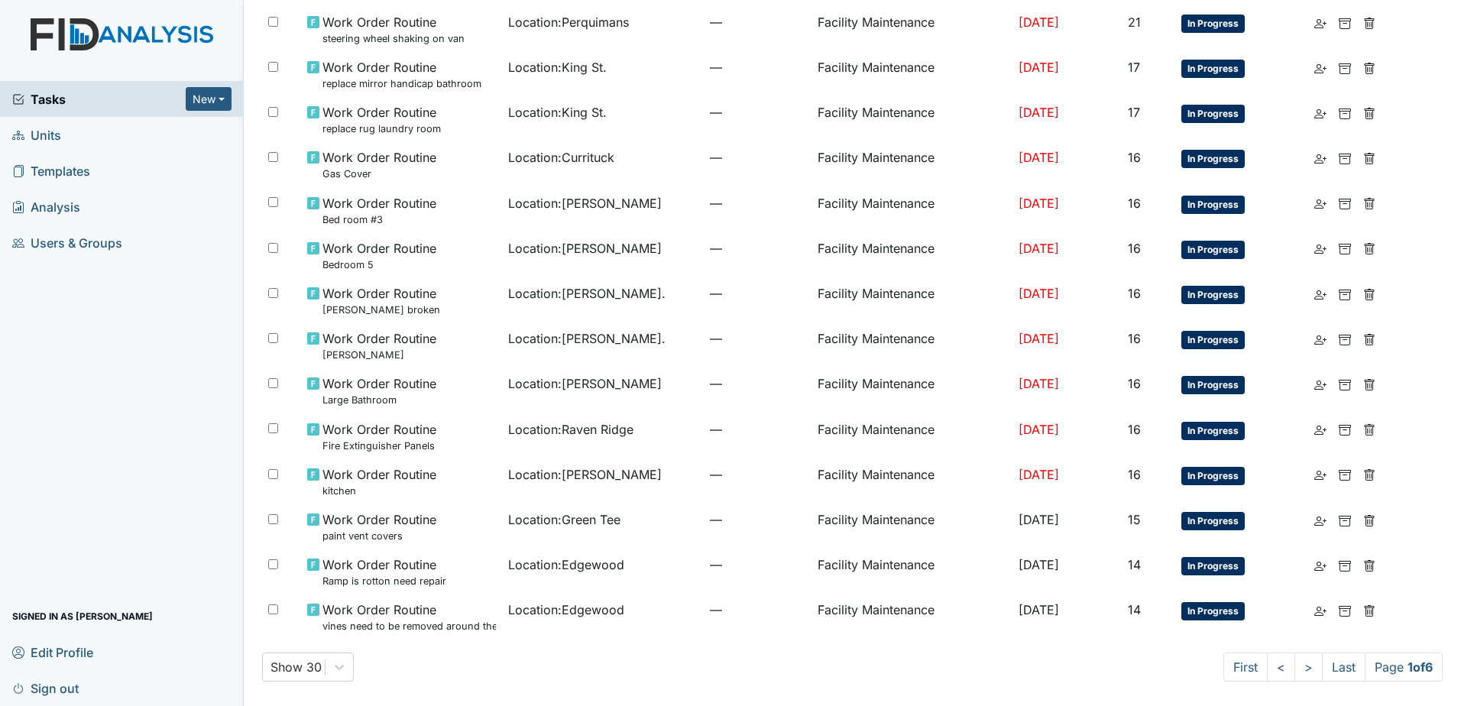
drag, startPoint x: 511, startPoint y: 588, endPoint x: 486, endPoint y: 663, distance: 79.7
click at [486, 663] on div "Show 30 First < > Last Page 1 of 6" at bounding box center [852, 666] width 1180 height 29
click at [71, 102] on span "Tasks" at bounding box center [98, 99] width 173 height 18
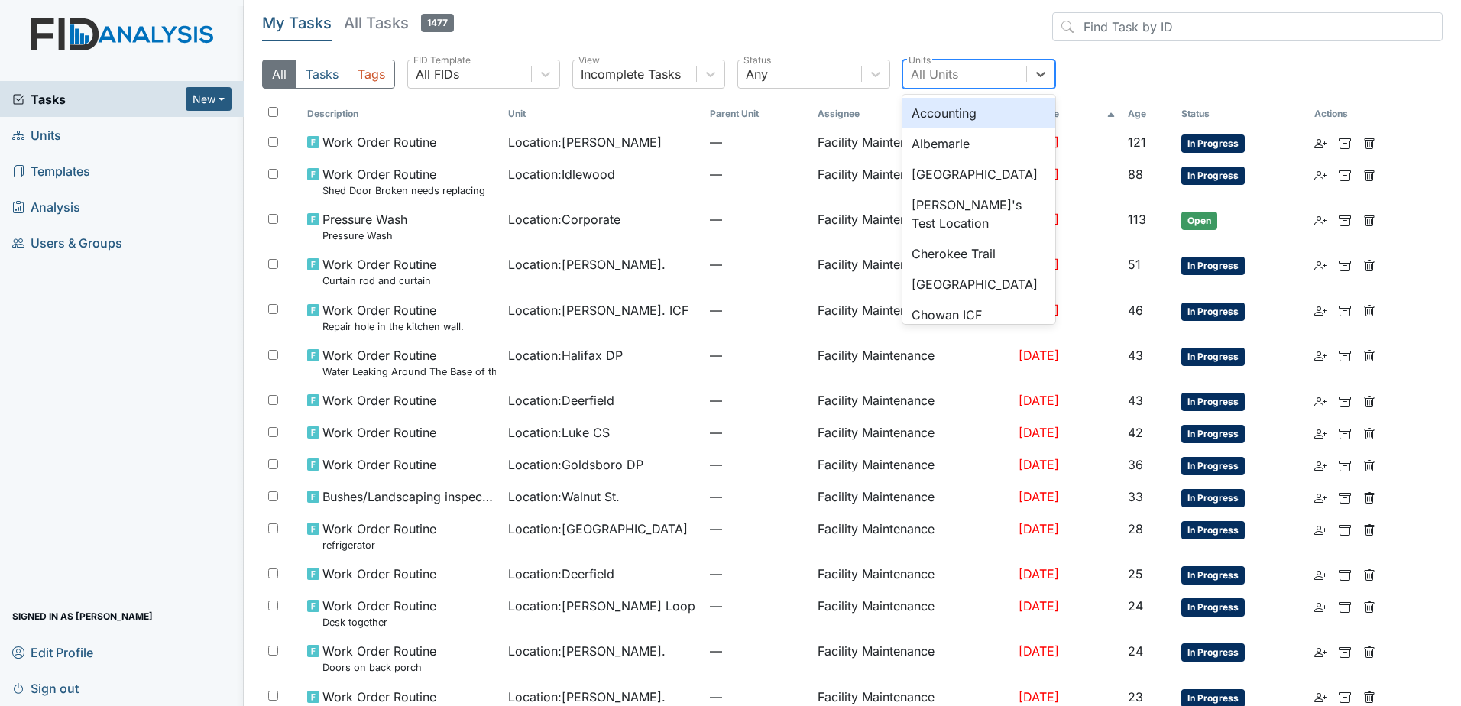
click at [918, 77] on div "All Units" at bounding box center [934, 74] width 47 height 18
type input "alb"
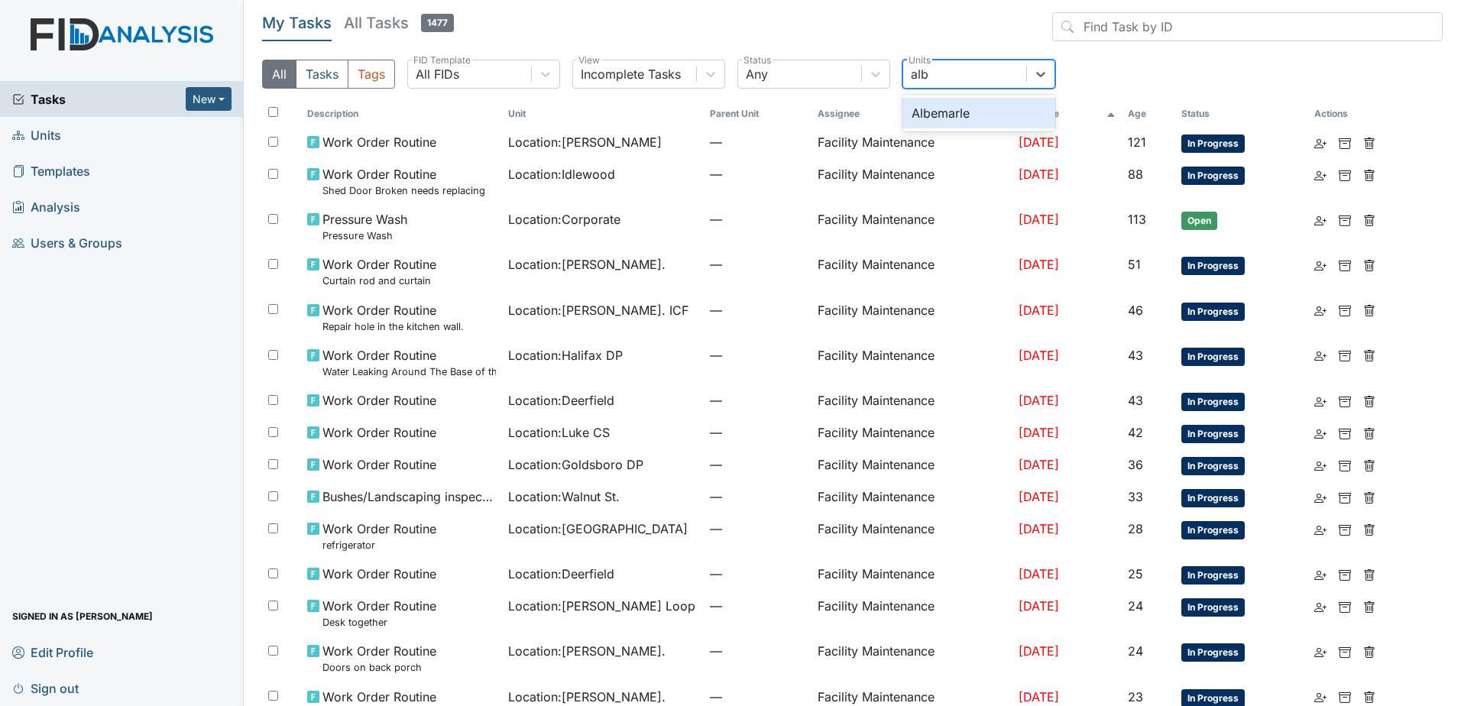
click at [961, 109] on div "Albemarle" at bounding box center [978, 113] width 153 height 31
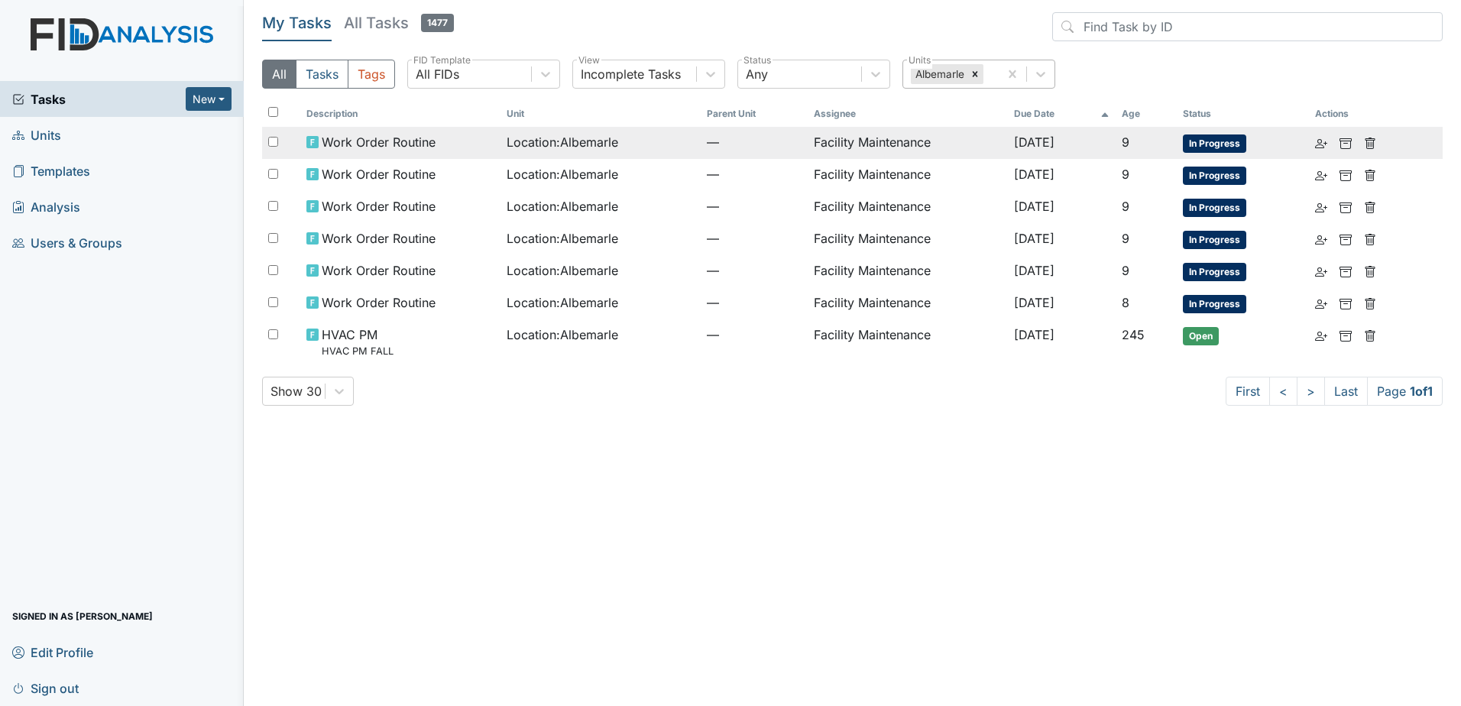
click at [710, 144] on span "—" at bounding box center [754, 142] width 95 height 18
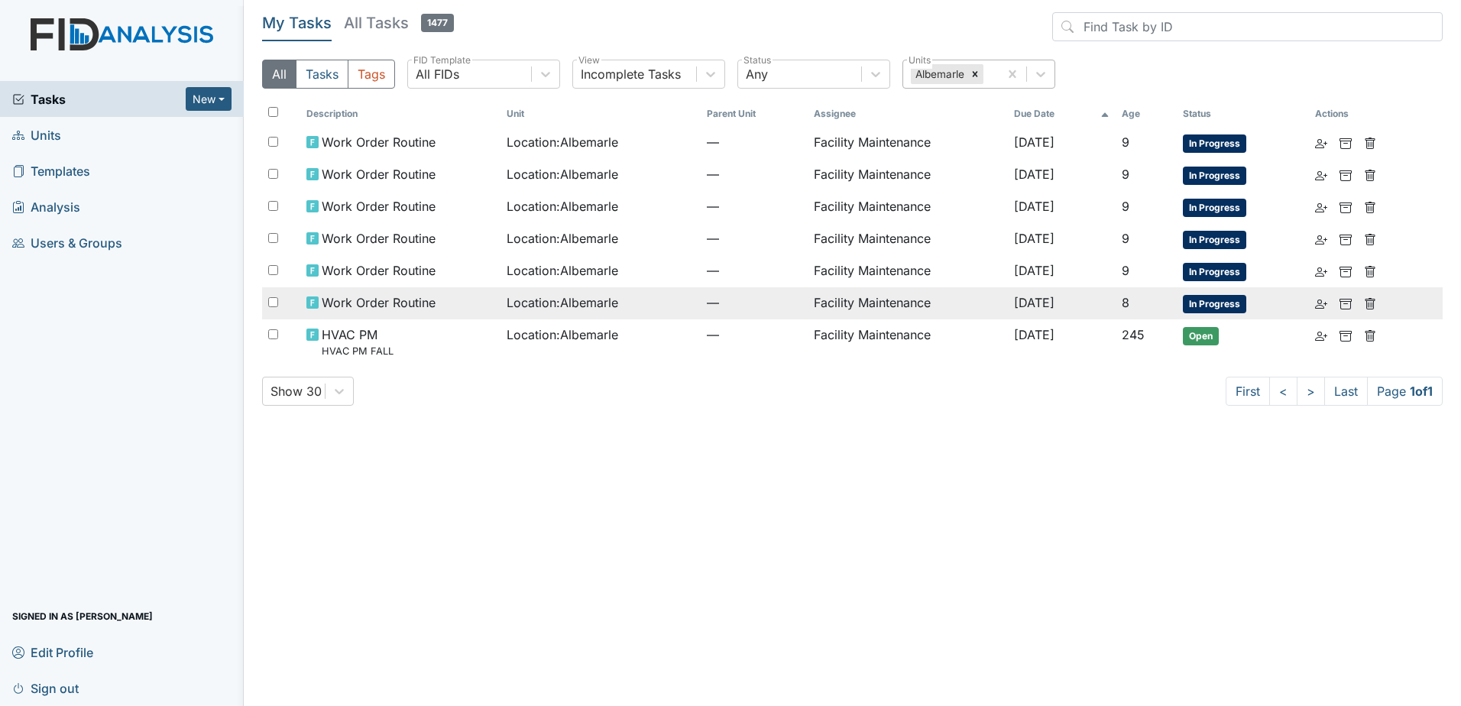
click at [570, 300] on span "Location : Albemarle" at bounding box center [563, 302] width 112 height 18
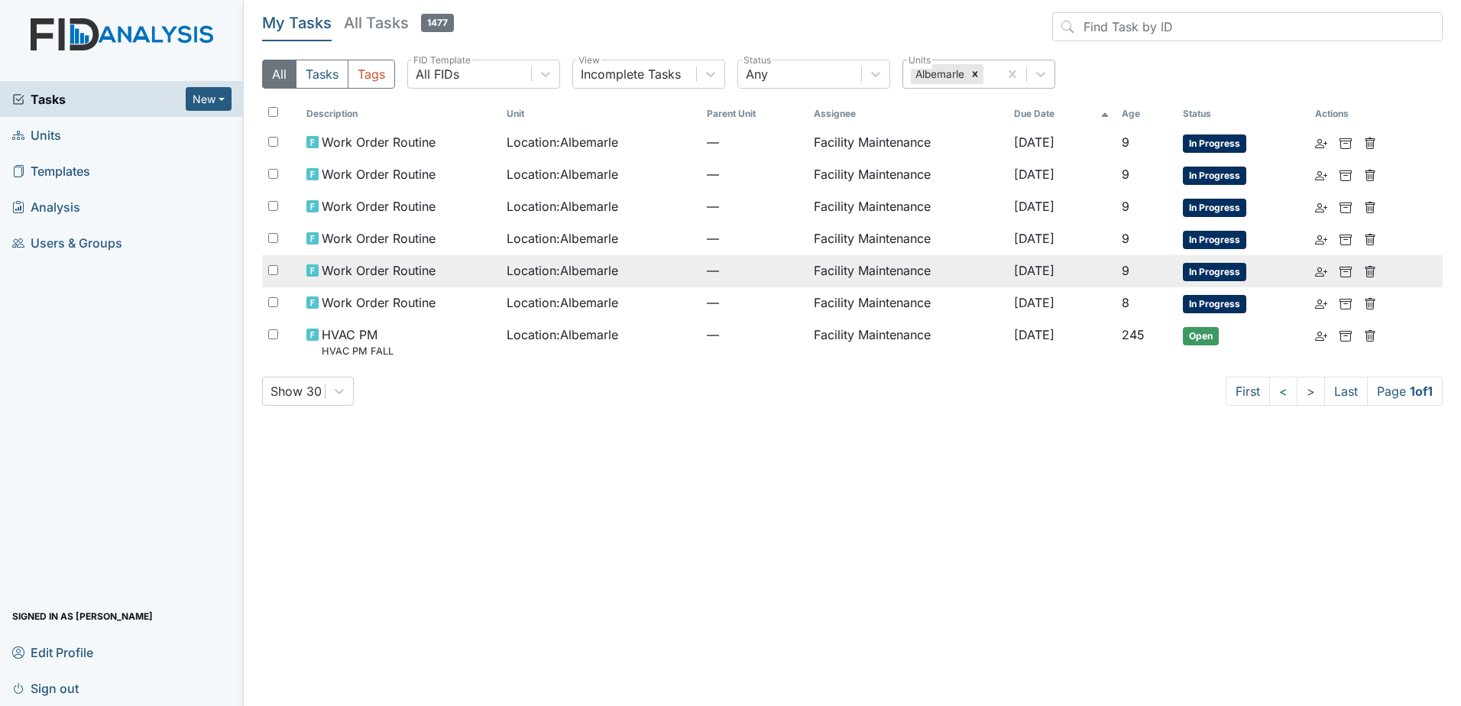
click at [425, 277] on span "Work Order Routine" at bounding box center [379, 270] width 114 height 18
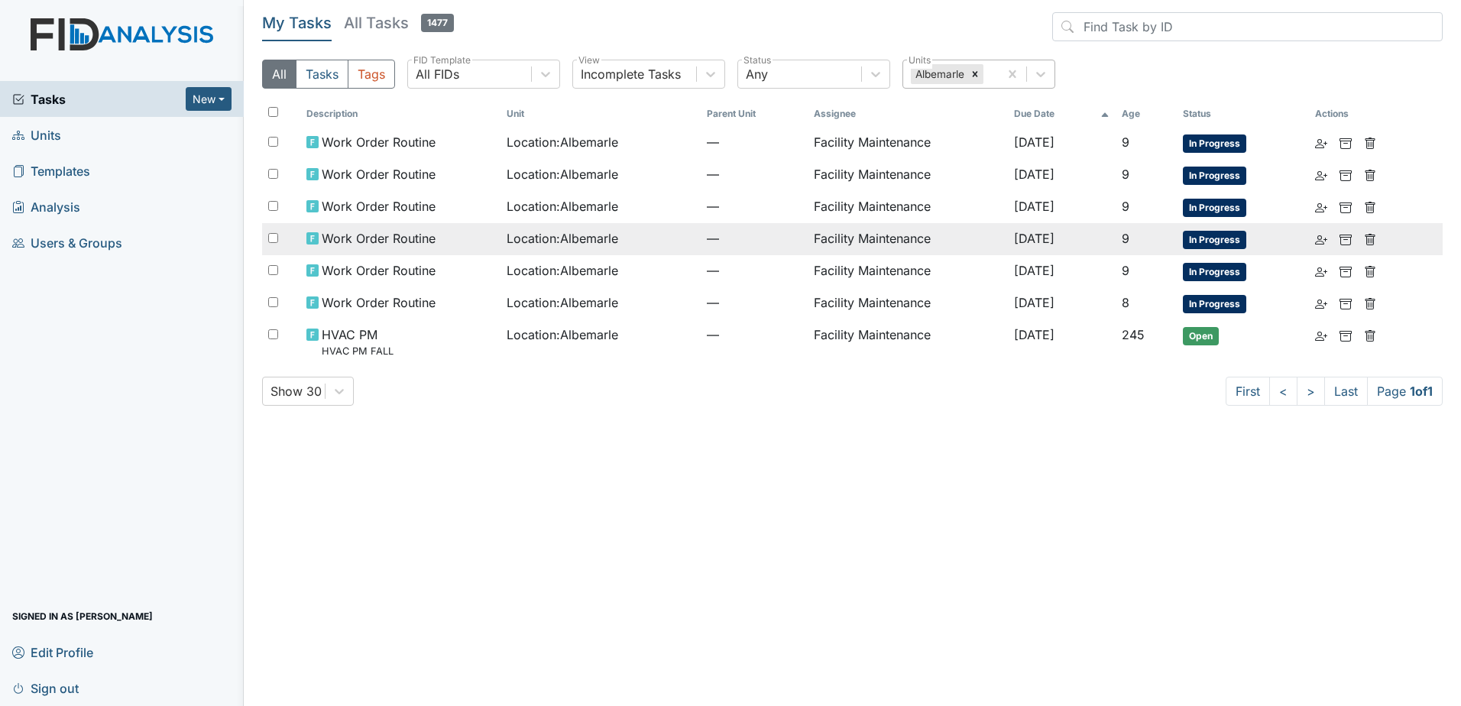
click at [480, 245] on div "Work Order Routine" at bounding box center [400, 238] width 188 height 18
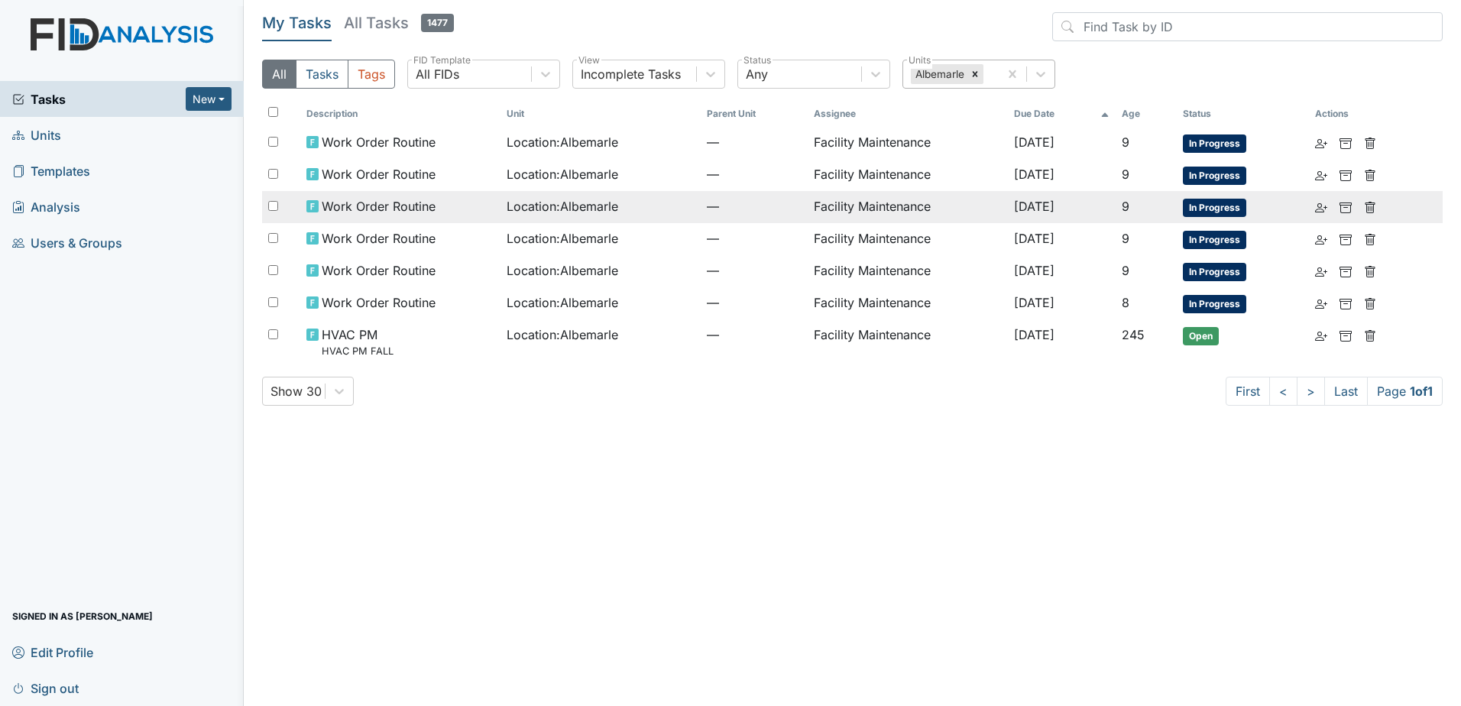
click at [465, 215] on div "Work Order Routine" at bounding box center [400, 206] width 188 height 18
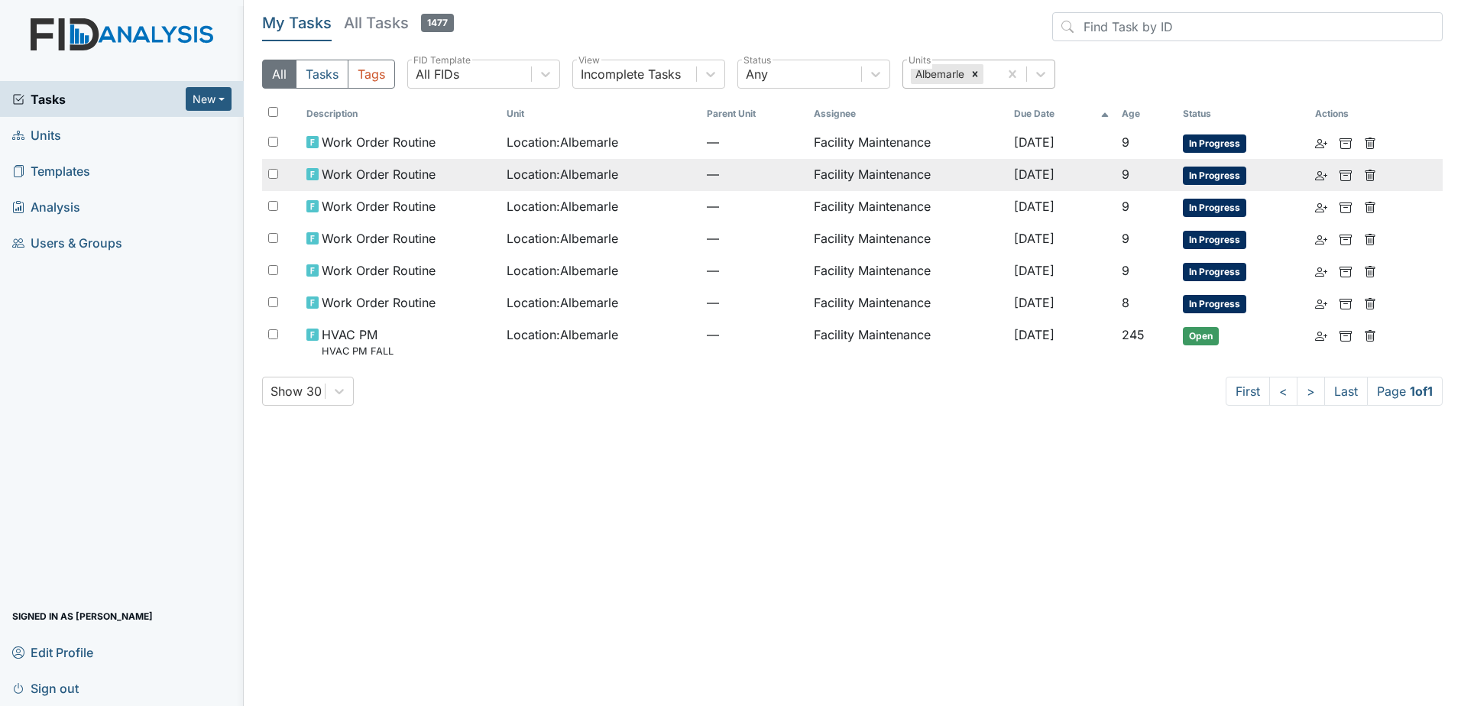
click at [425, 170] on span "Work Order Routine" at bounding box center [379, 174] width 114 height 18
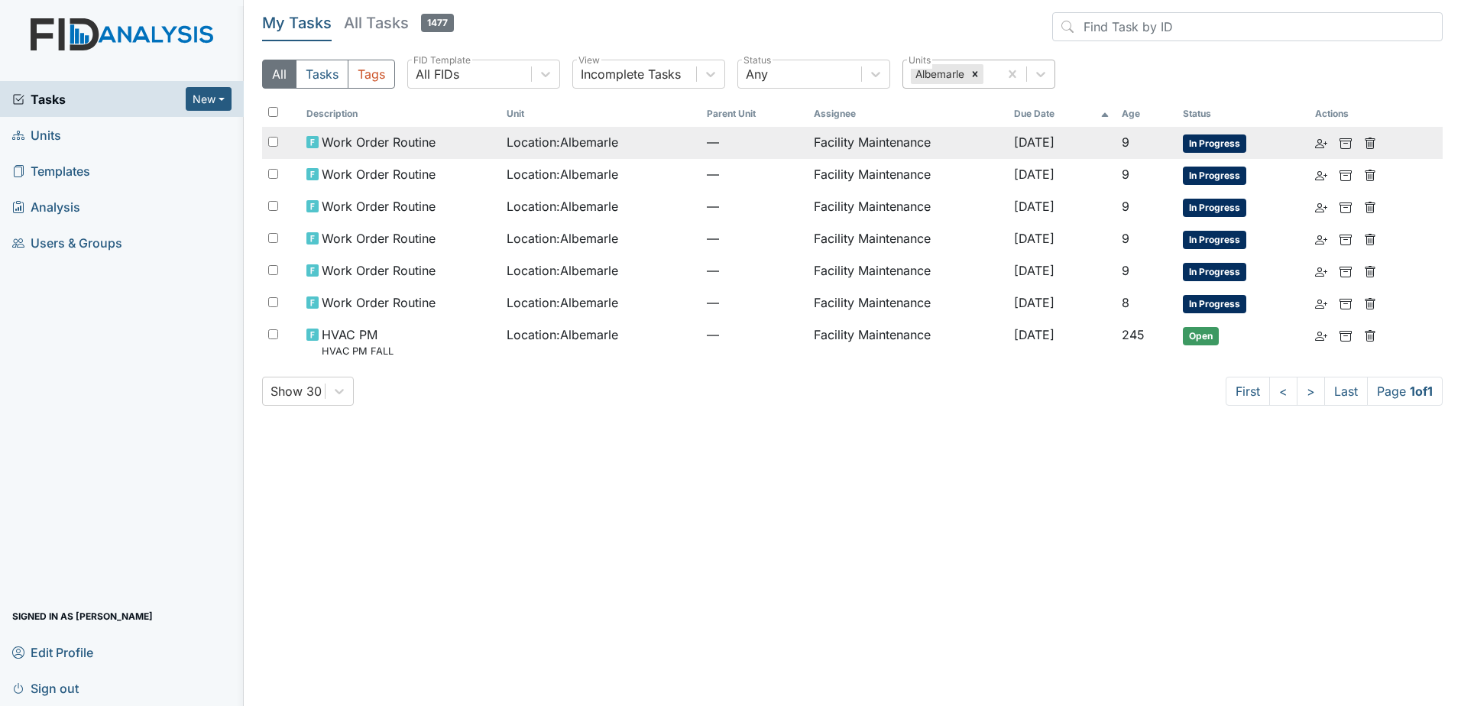
click at [448, 138] on div "Work Order Routine" at bounding box center [400, 142] width 188 height 18
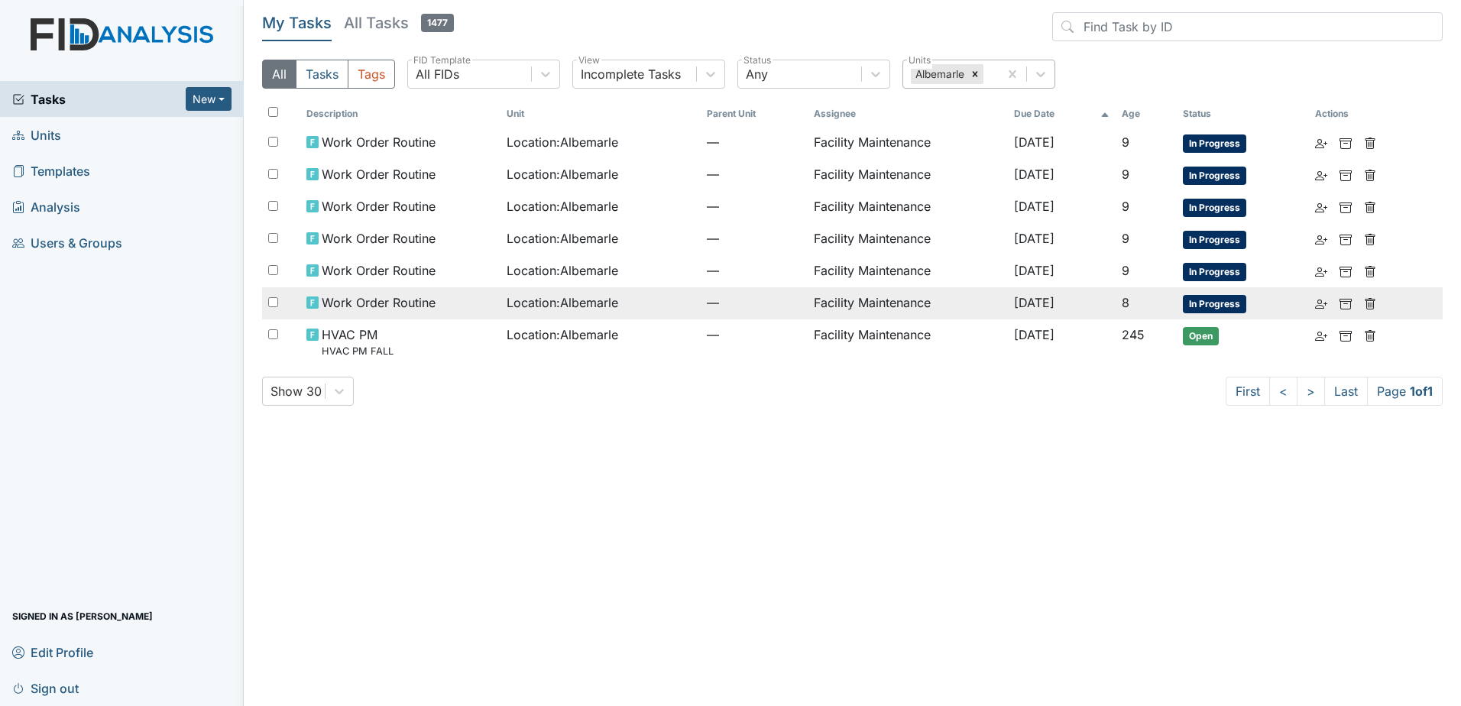
click at [808, 310] on td "Facility Maintenance" at bounding box center [908, 303] width 200 height 32
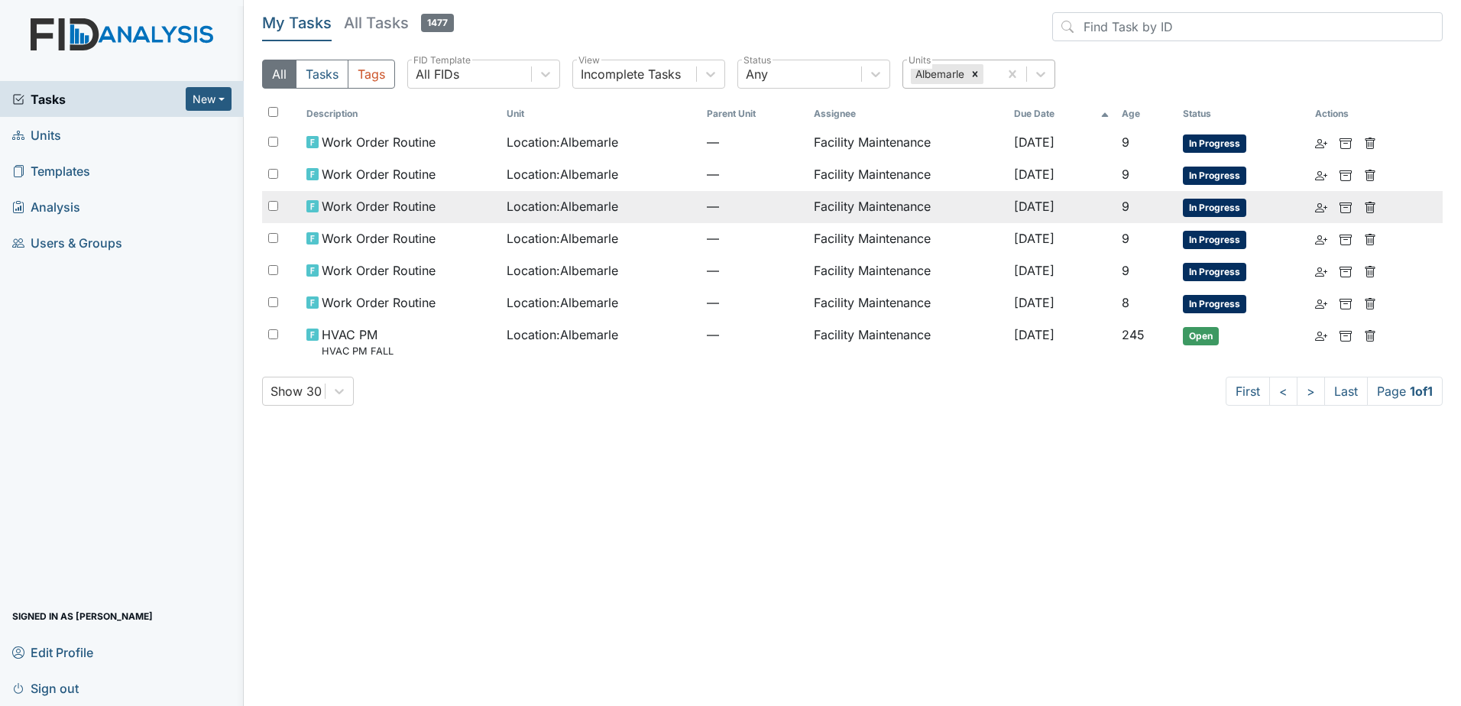
click at [553, 196] on td "Location : Albemarle" at bounding box center [600, 207] width 200 height 32
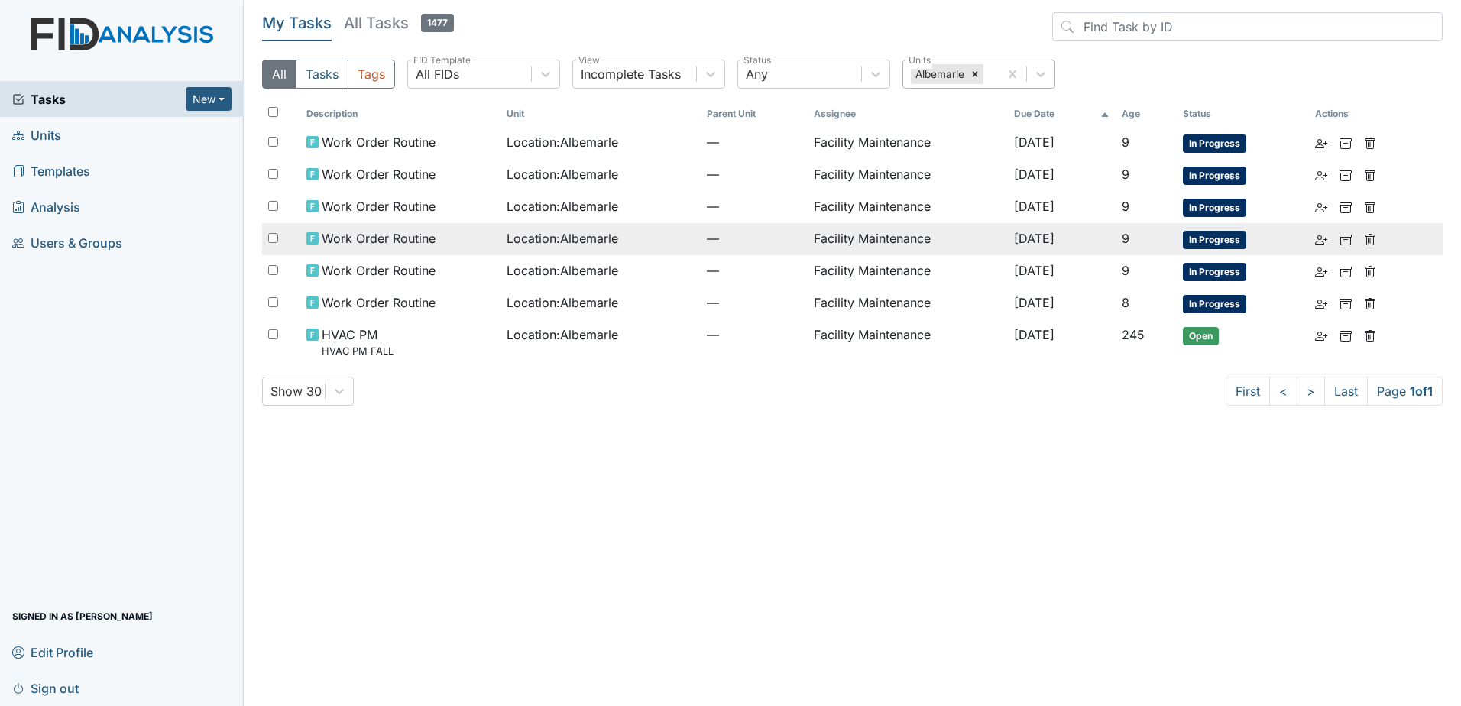
click at [532, 229] on span "Location : Albemarle" at bounding box center [563, 238] width 112 height 18
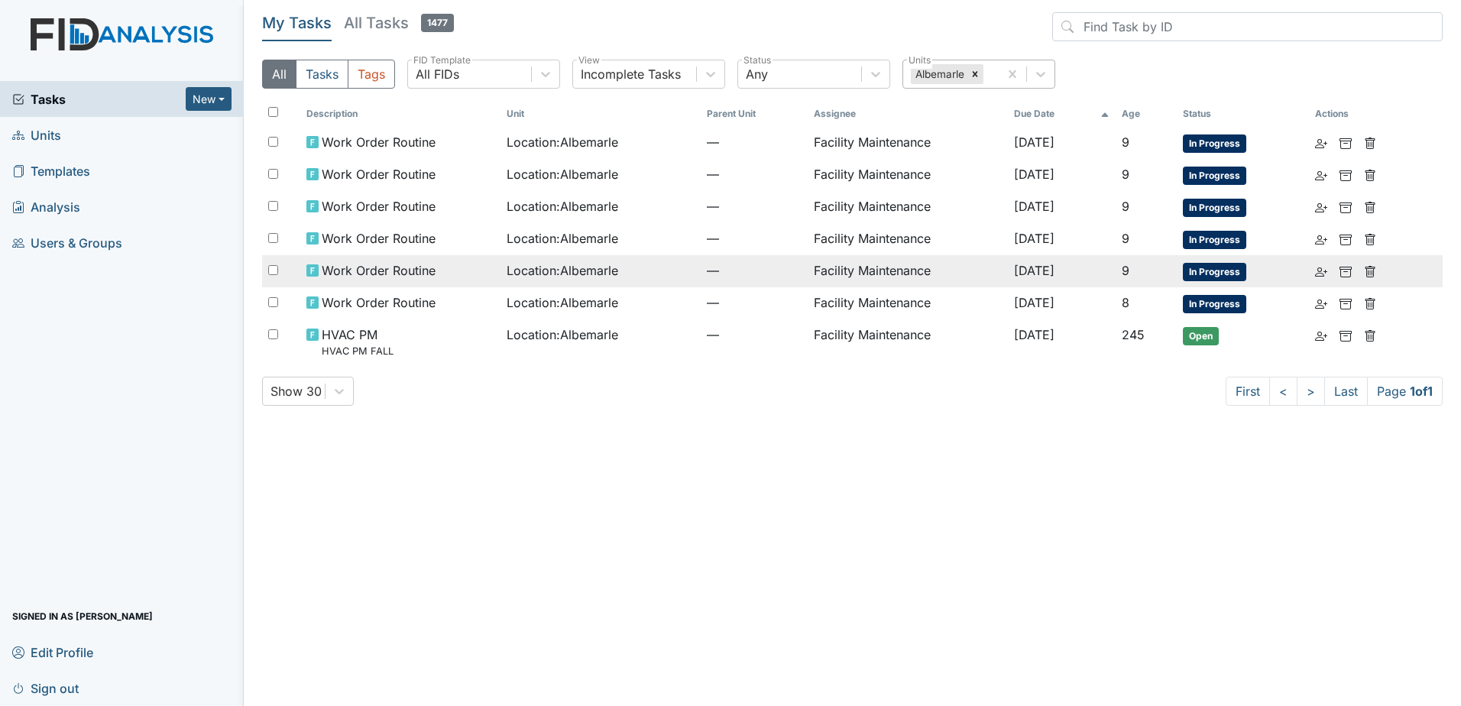
click at [620, 255] on td "Location : Albemarle" at bounding box center [600, 271] width 200 height 32
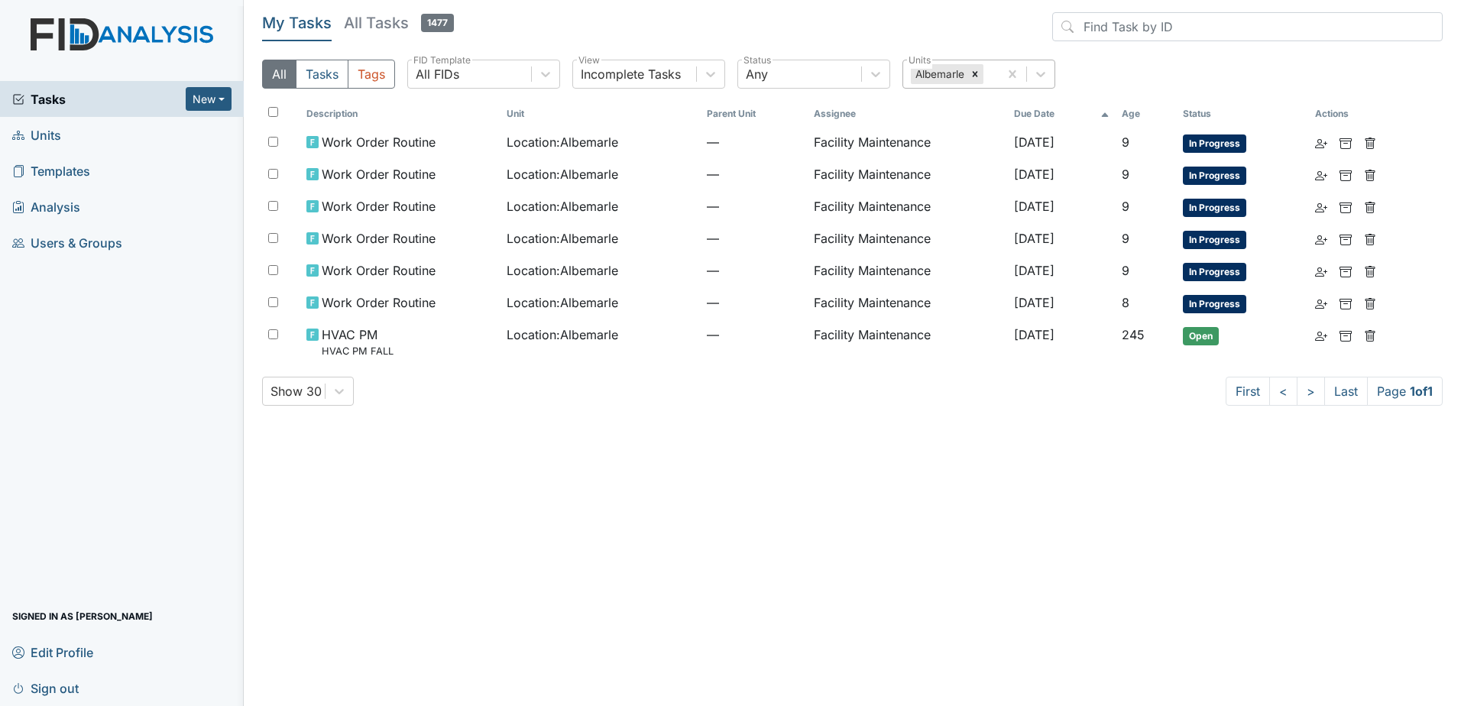
click at [64, 142] on link "Units" at bounding box center [122, 135] width 244 height 36
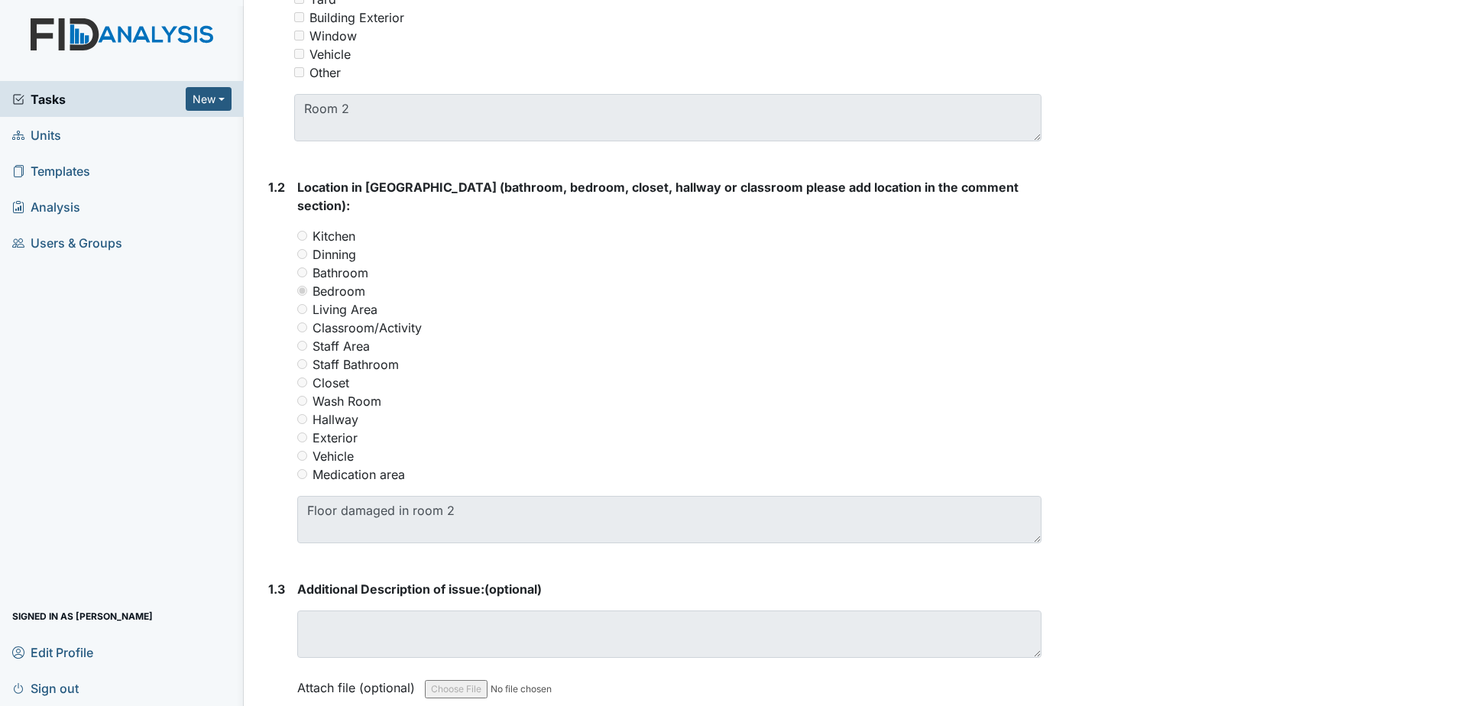
scroll to position [229, 0]
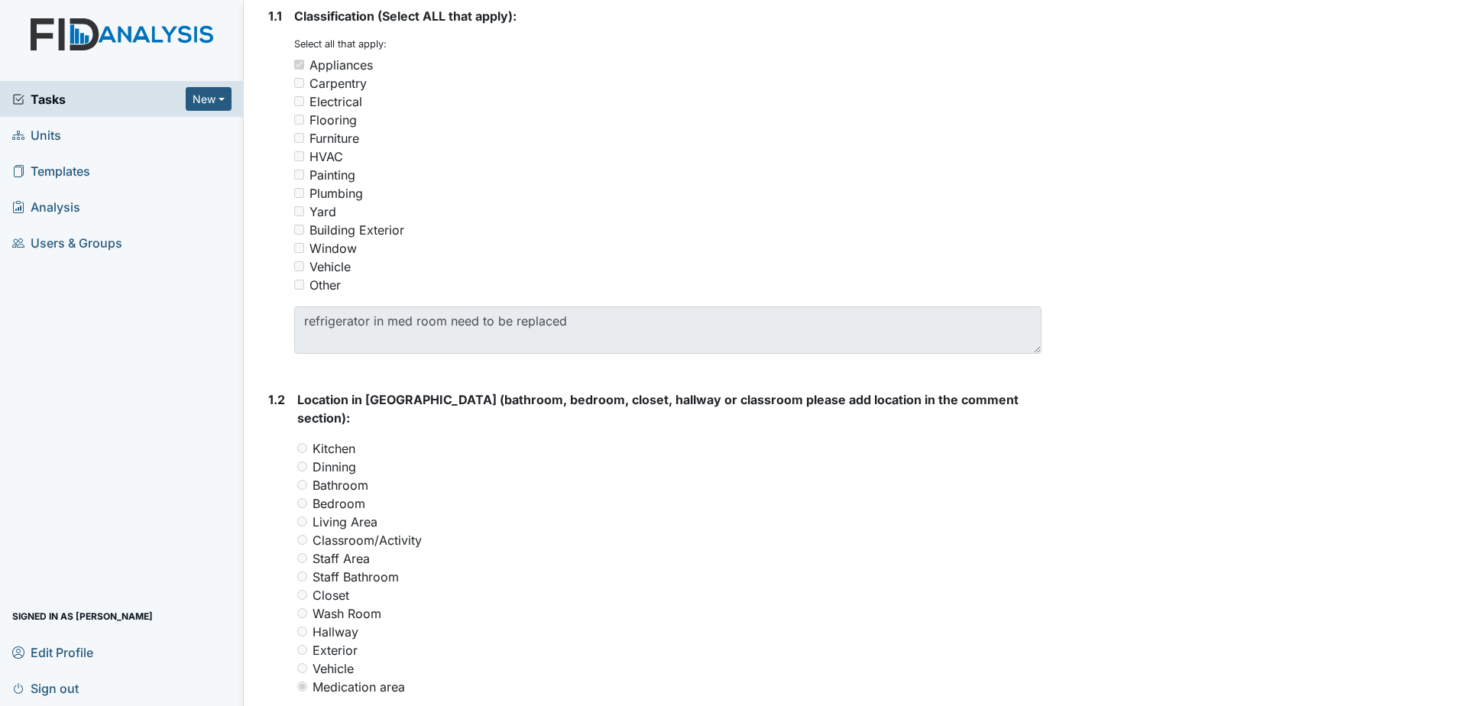
scroll to position [76, 0]
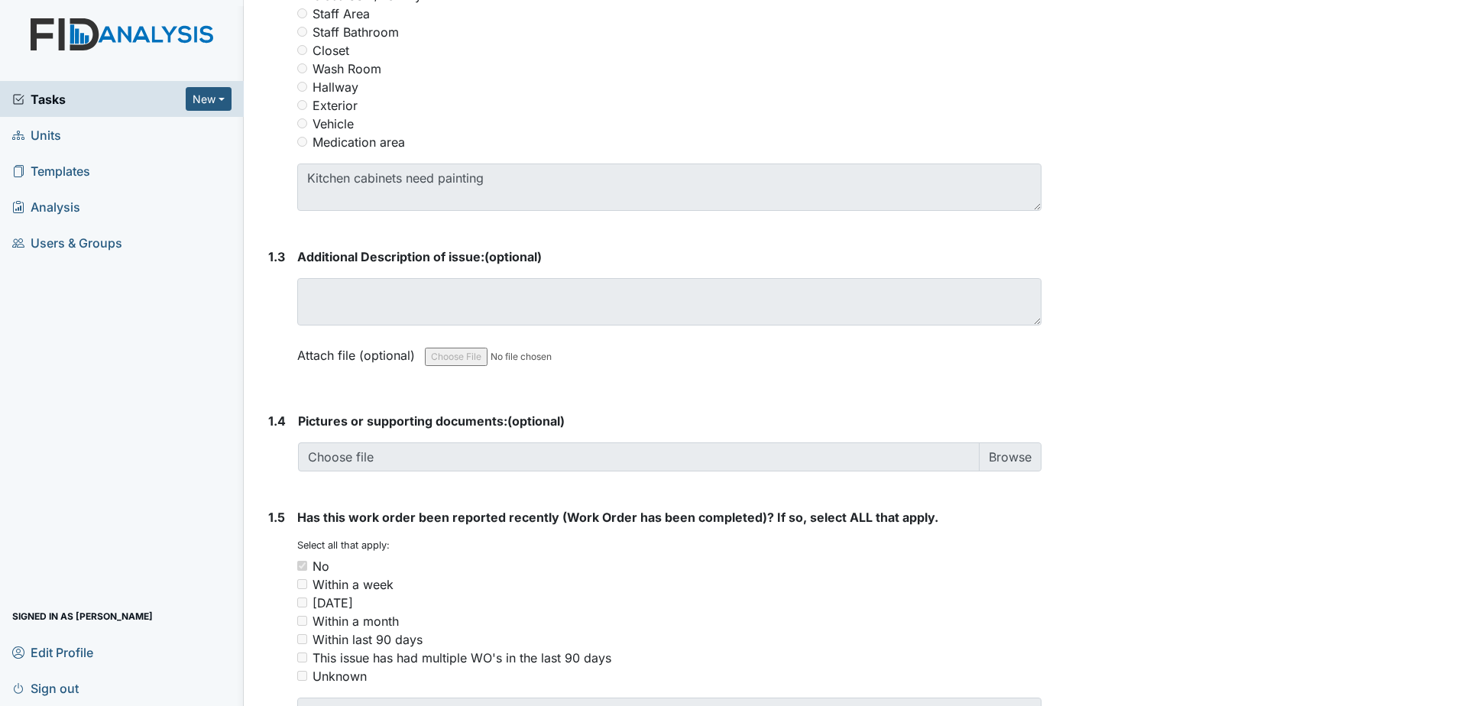
scroll to position [458, 0]
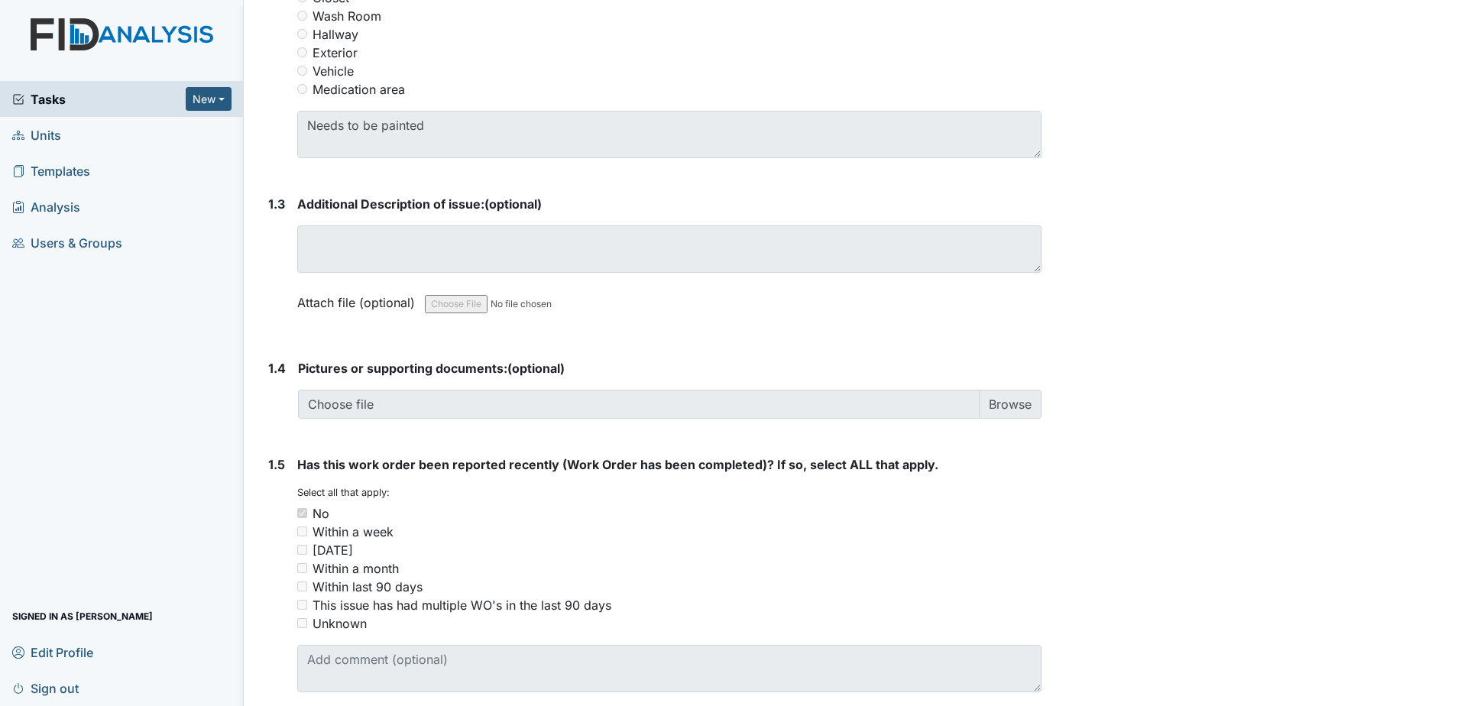
scroll to position [840, 0]
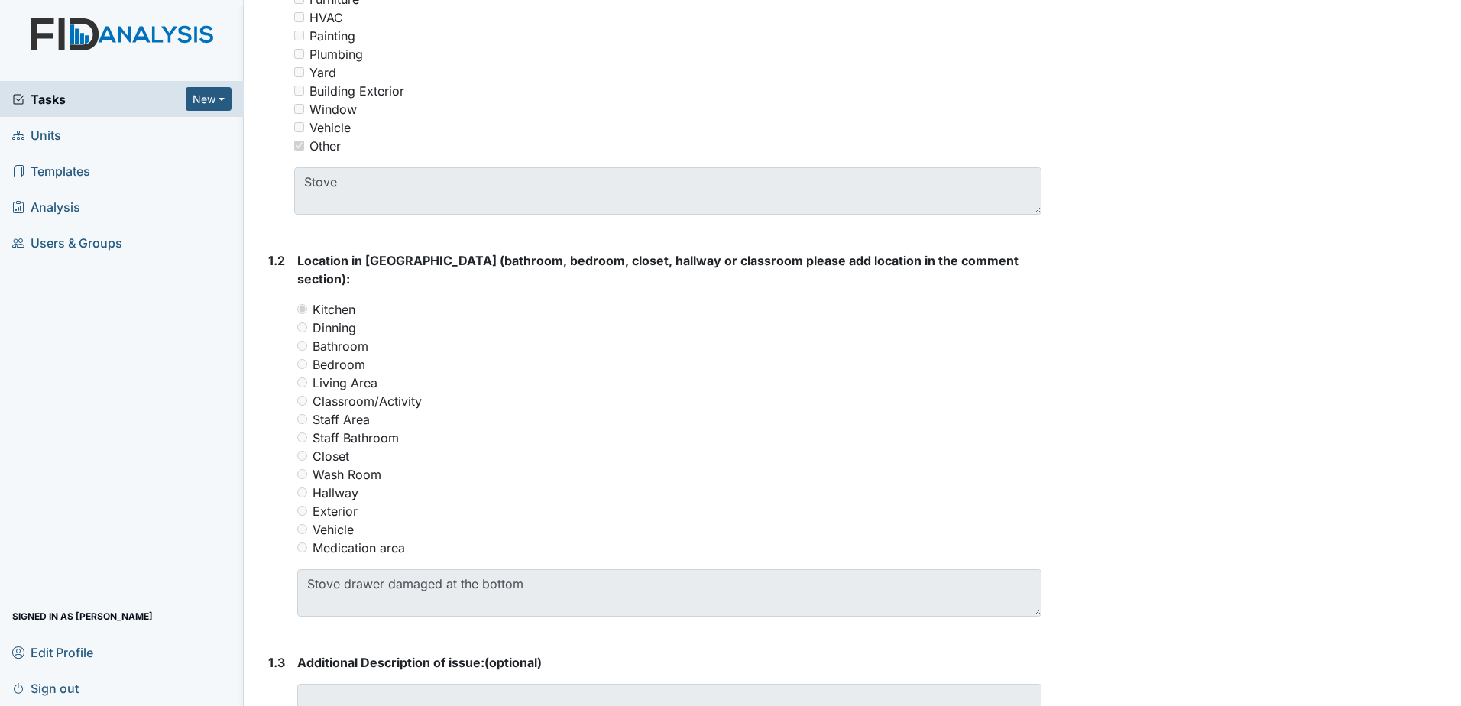
scroll to position [458, 0]
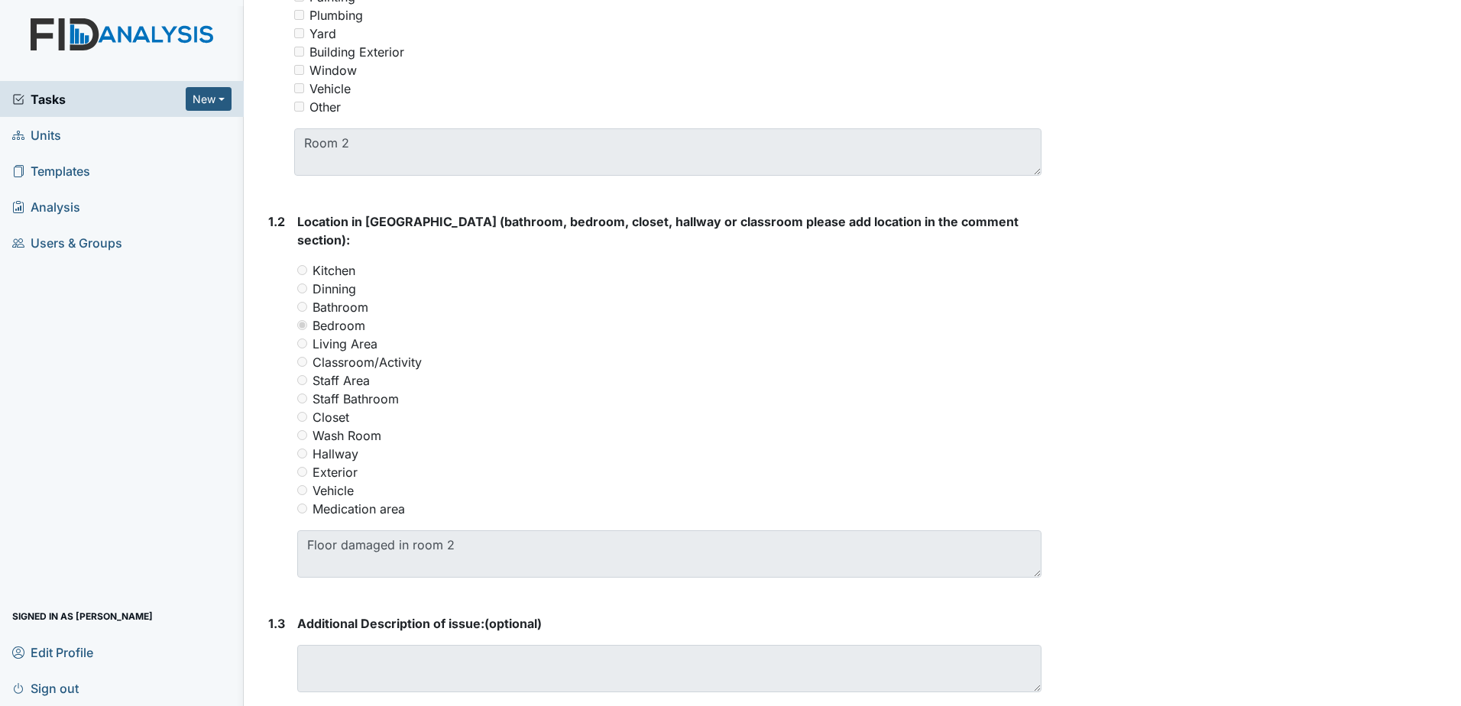
scroll to position [397, 0]
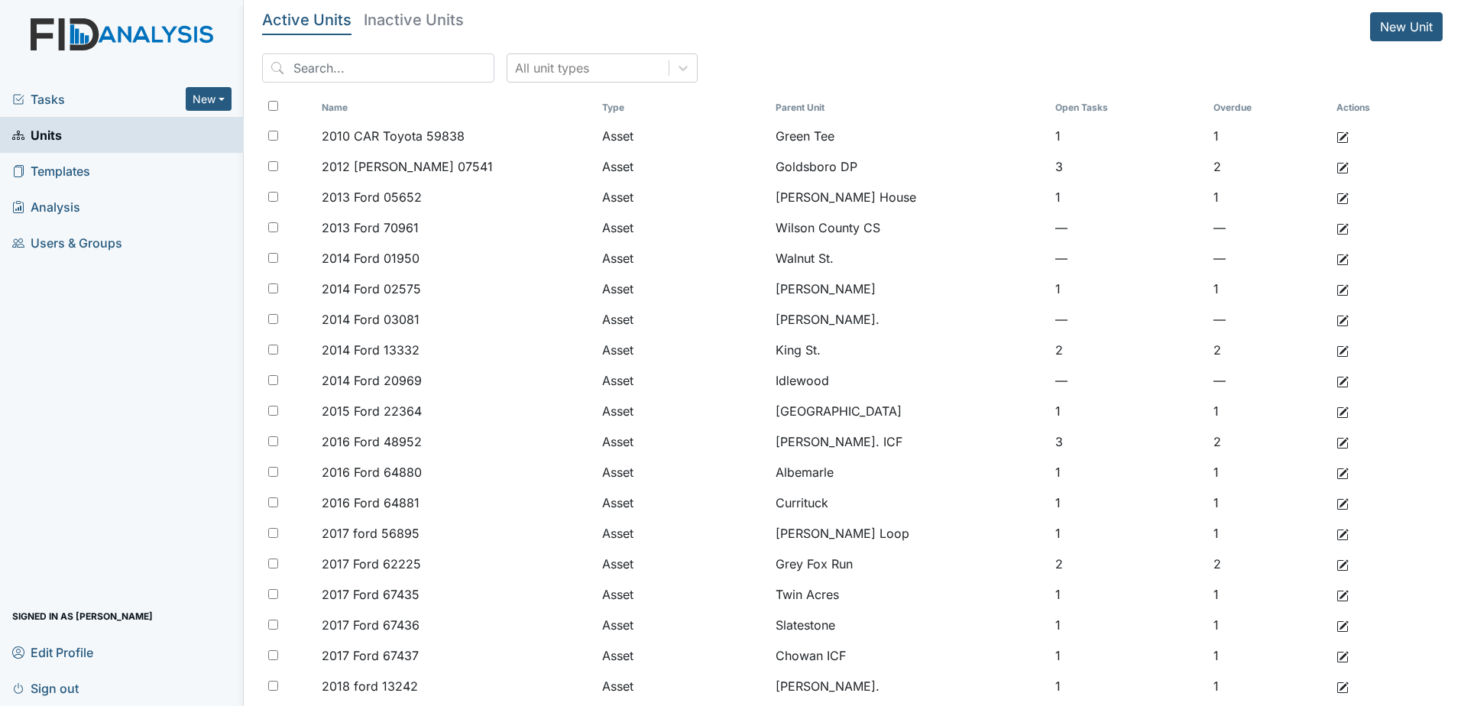
click at [118, 99] on span "Tasks" at bounding box center [98, 99] width 173 height 18
